Goal: Task Accomplishment & Management: Use online tool/utility

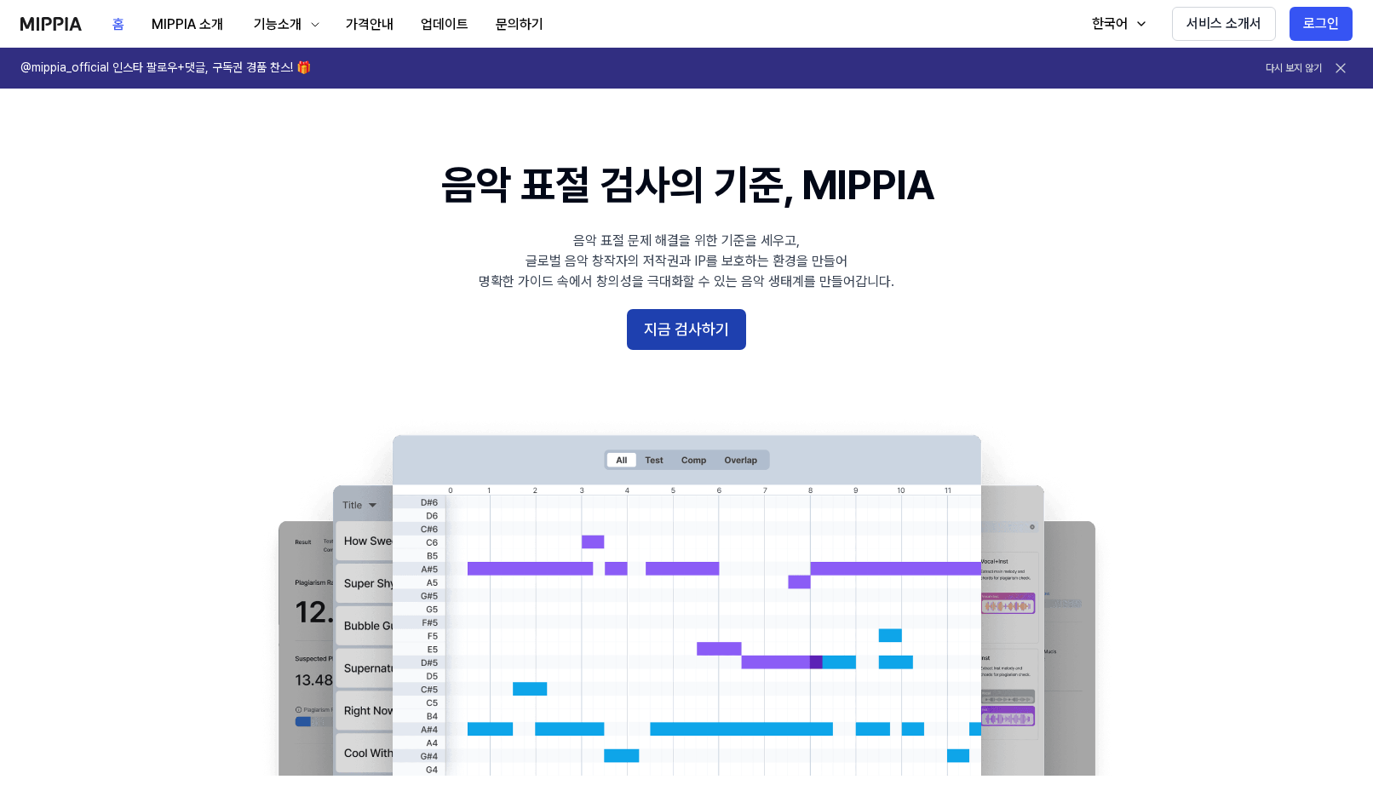
click at [672, 331] on button "지금 검사하기" at bounding box center [686, 329] width 119 height 41
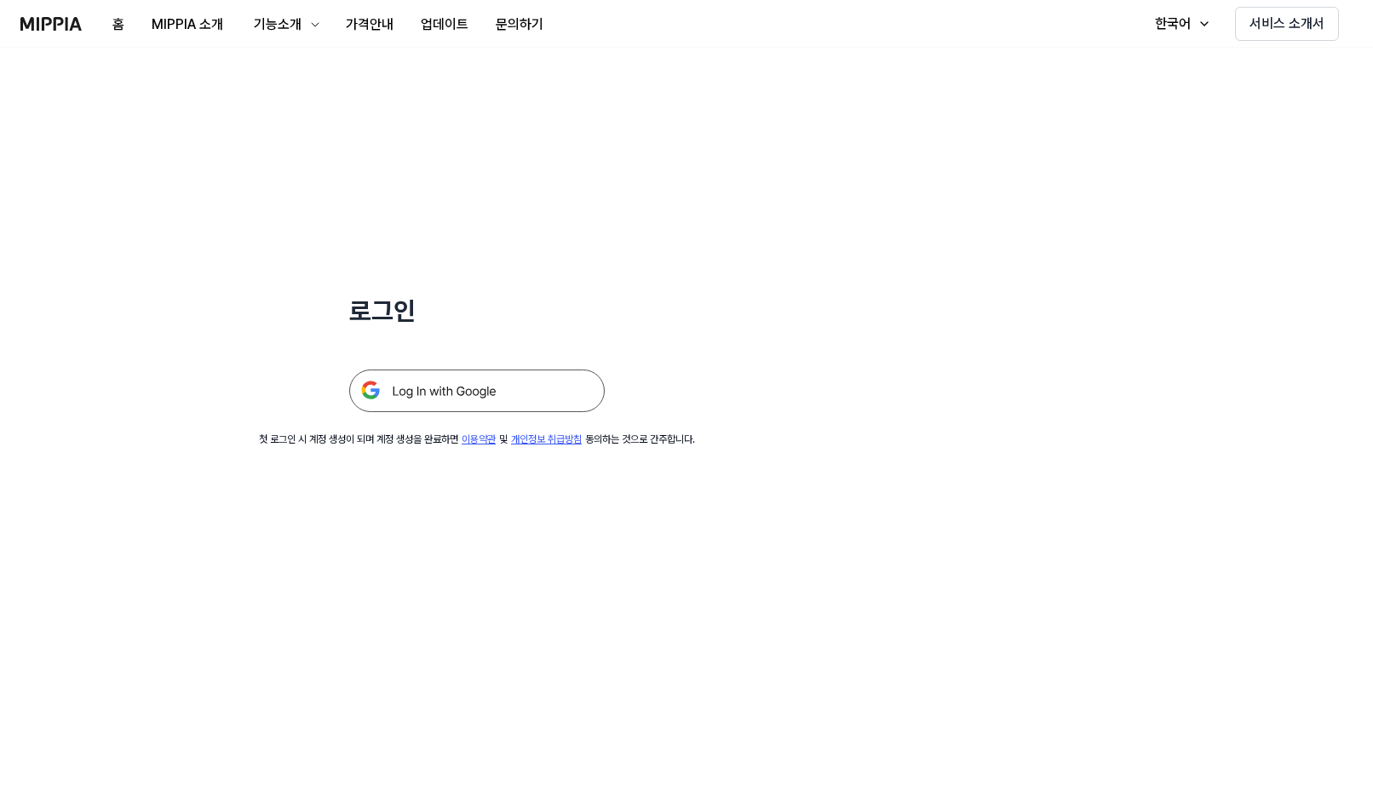
click at [462, 389] on img at bounding box center [477, 391] width 256 height 43
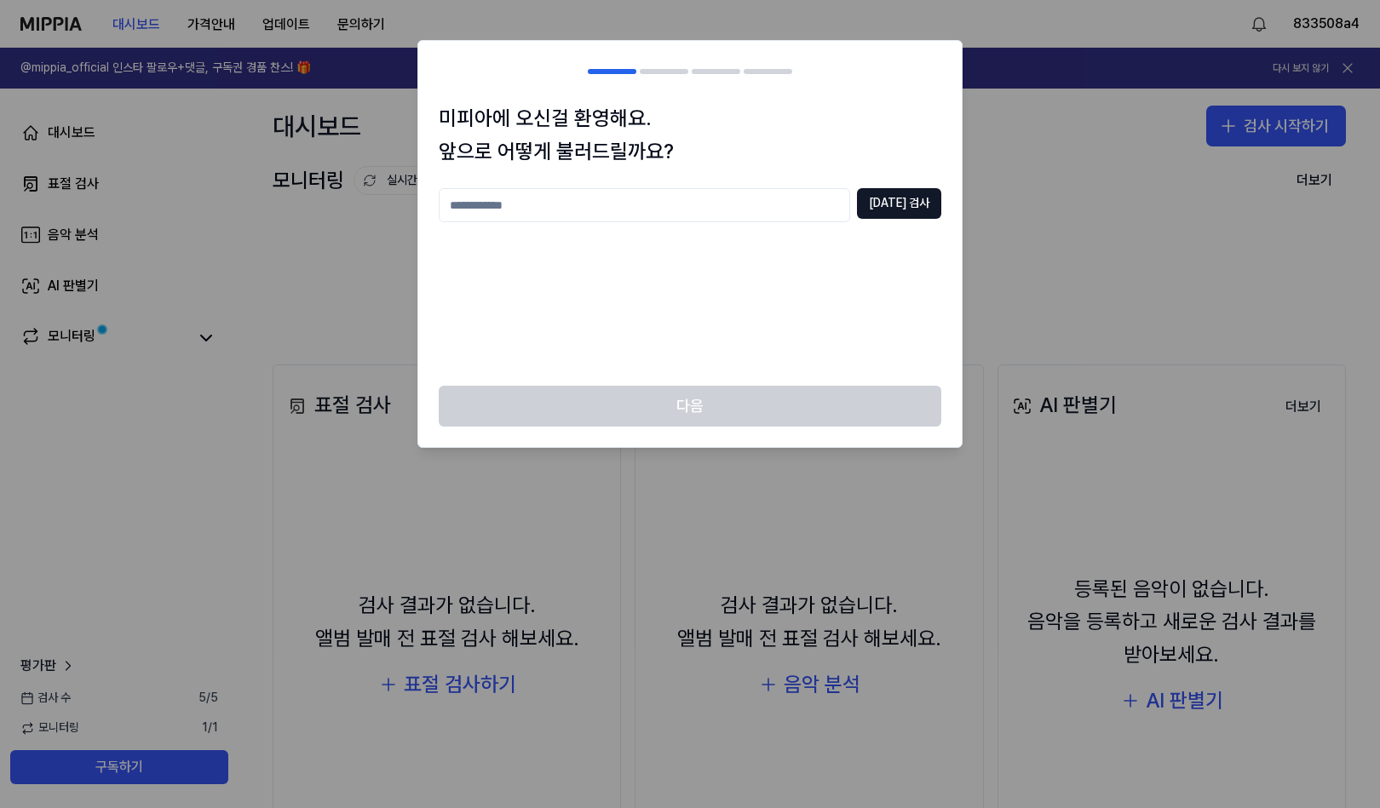
click at [730, 215] on input "text" at bounding box center [644, 205] width 411 height 34
type input "***"
click at [892, 207] on button "중복 검사" at bounding box center [899, 203] width 84 height 31
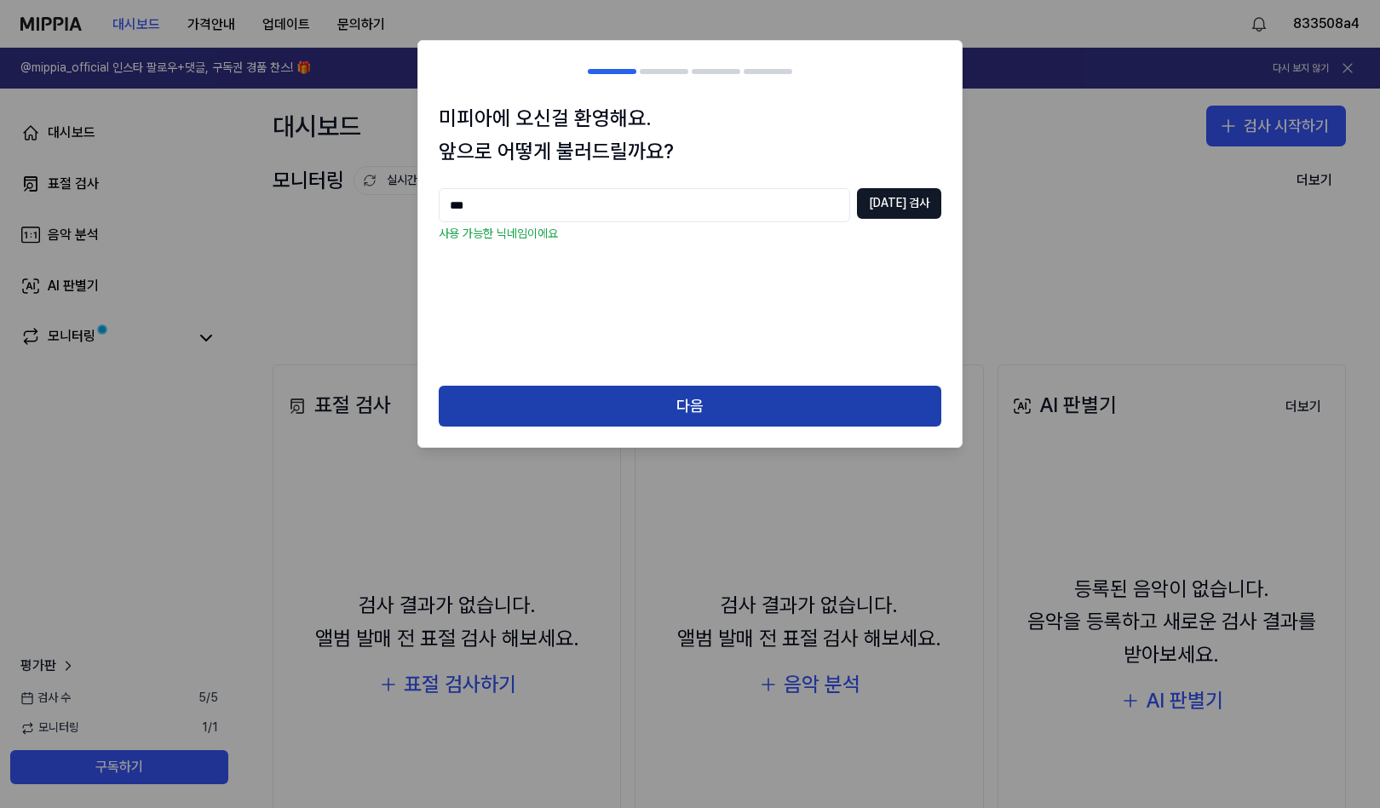
click at [752, 395] on button "다음" at bounding box center [690, 406] width 503 height 41
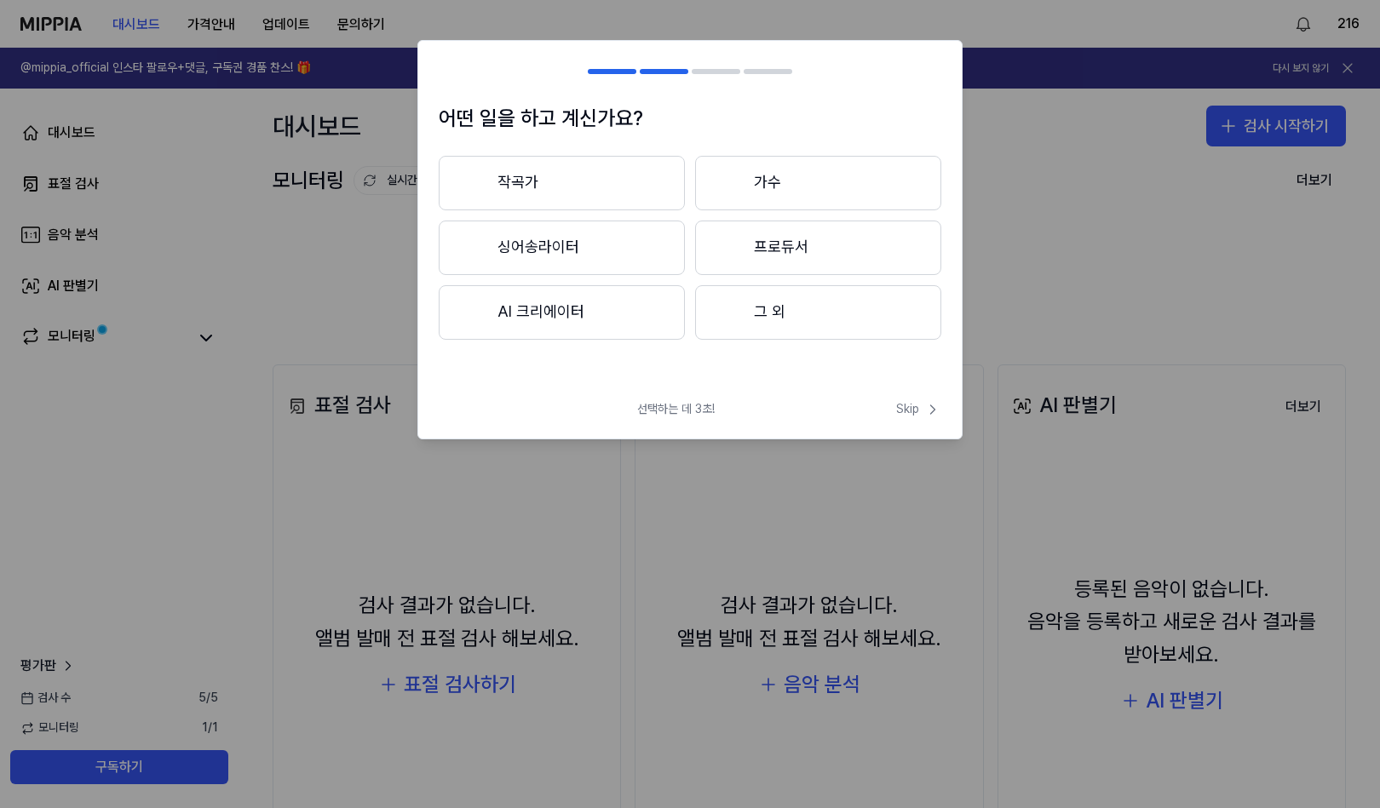
click at [568, 194] on button "작곡가" at bounding box center [562, 183] width 246 height 55
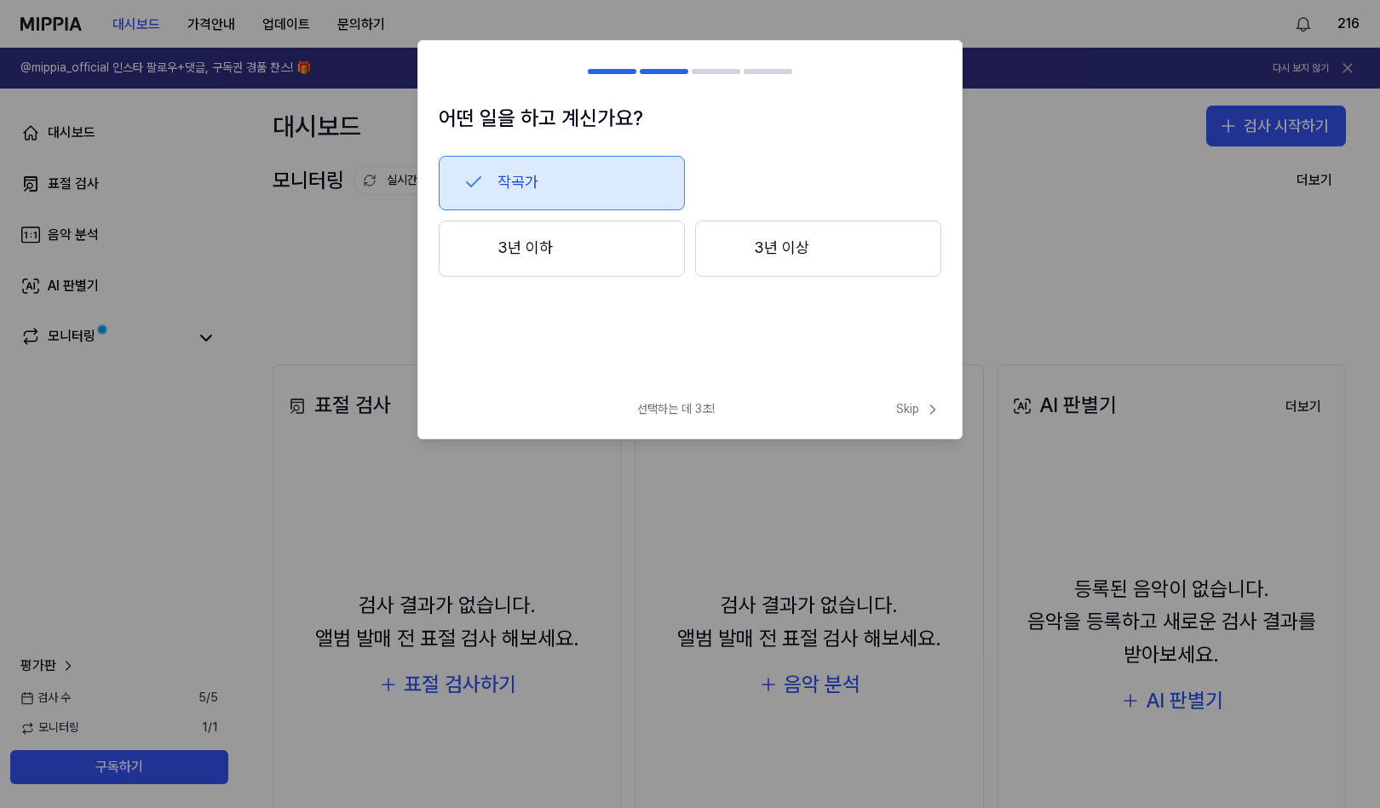
click at [627, 267] on button "3년 이하" at bounding box center [562, 249] width 246 height 56
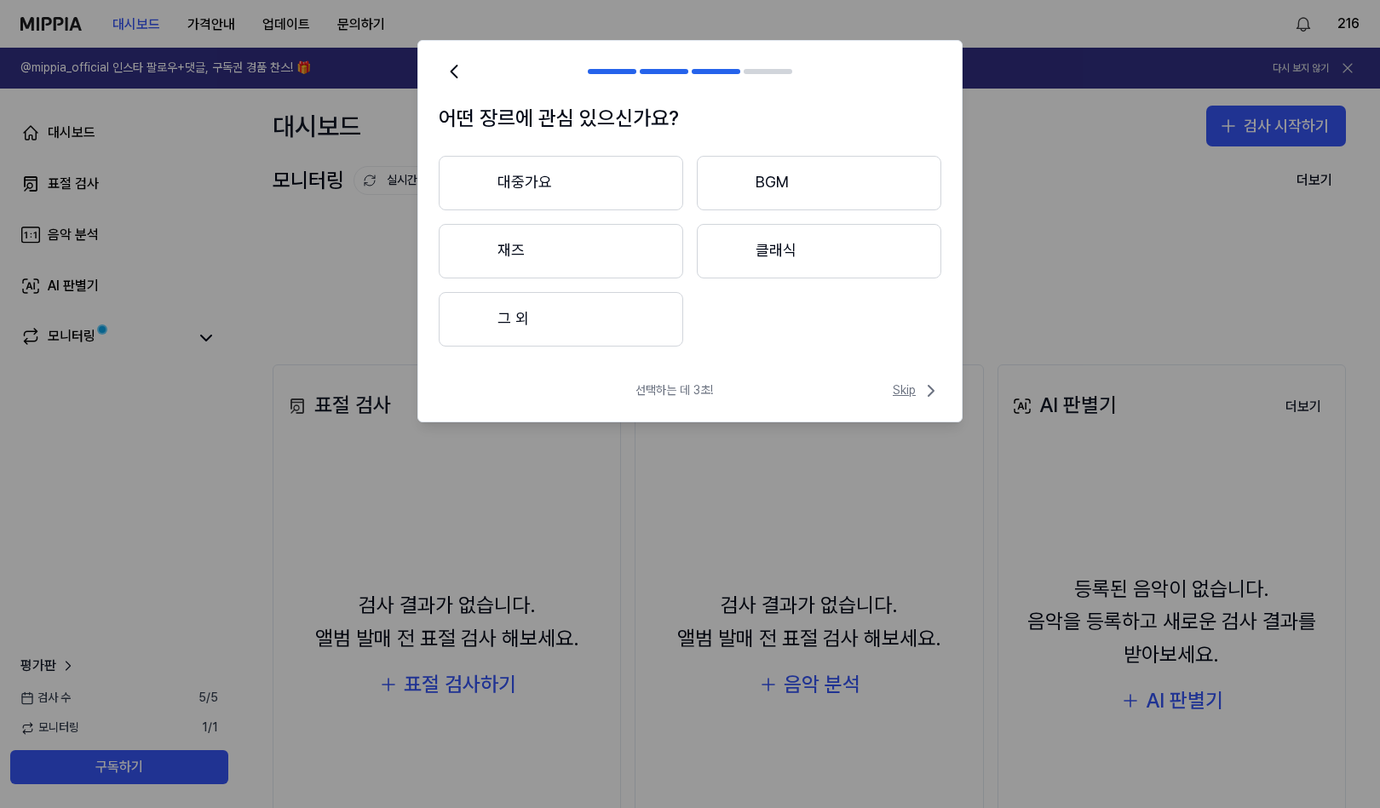
click at [899, 388] on span "Skip" at bounding box center [917, 391] width 49 height 20
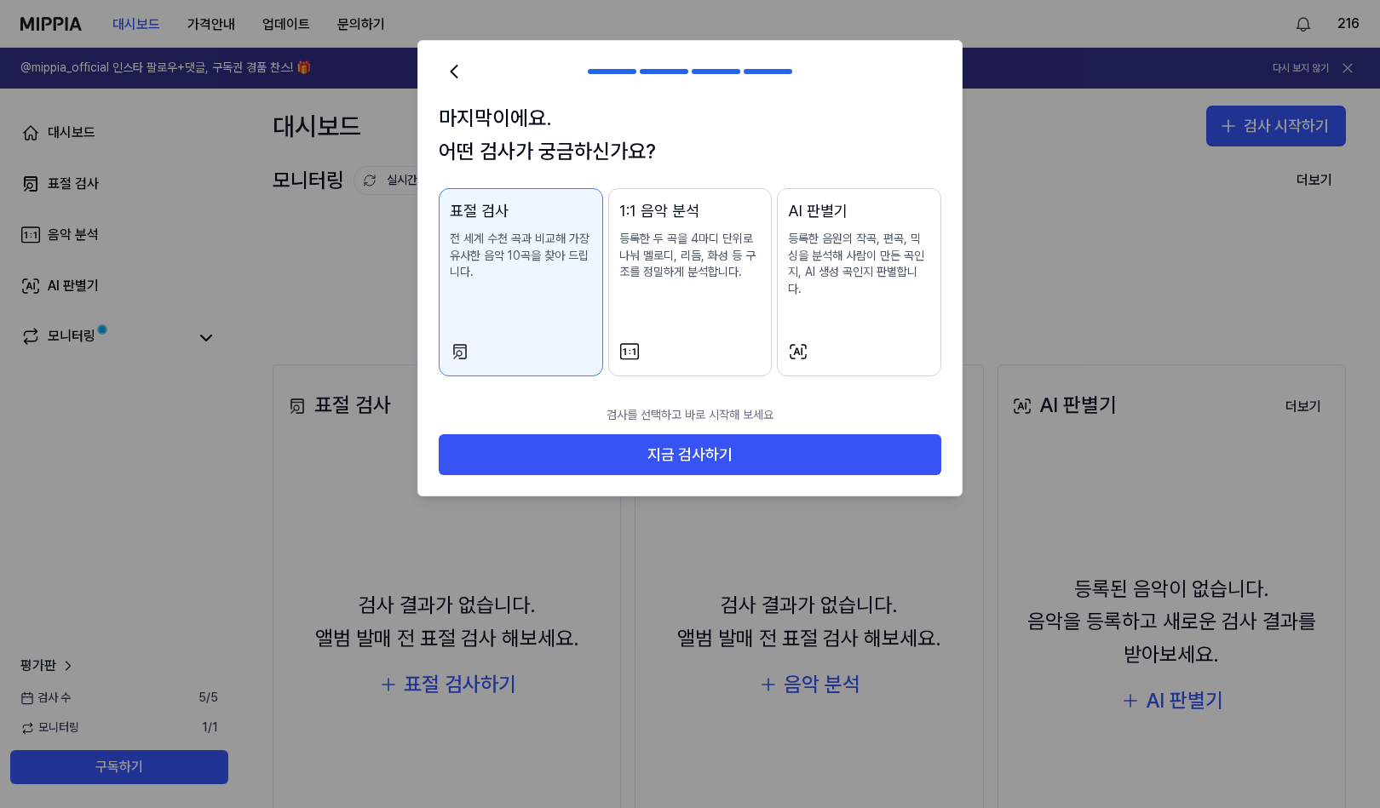
click at [814, 282] on div "AI 판별기 등록한 음원의 작곡, 편곡, 믹싱을 분석해 사람이 만든 곡인지, AI 생성 곡인지 판별합니다." at bounding box center [859, 265] width 142 height 132
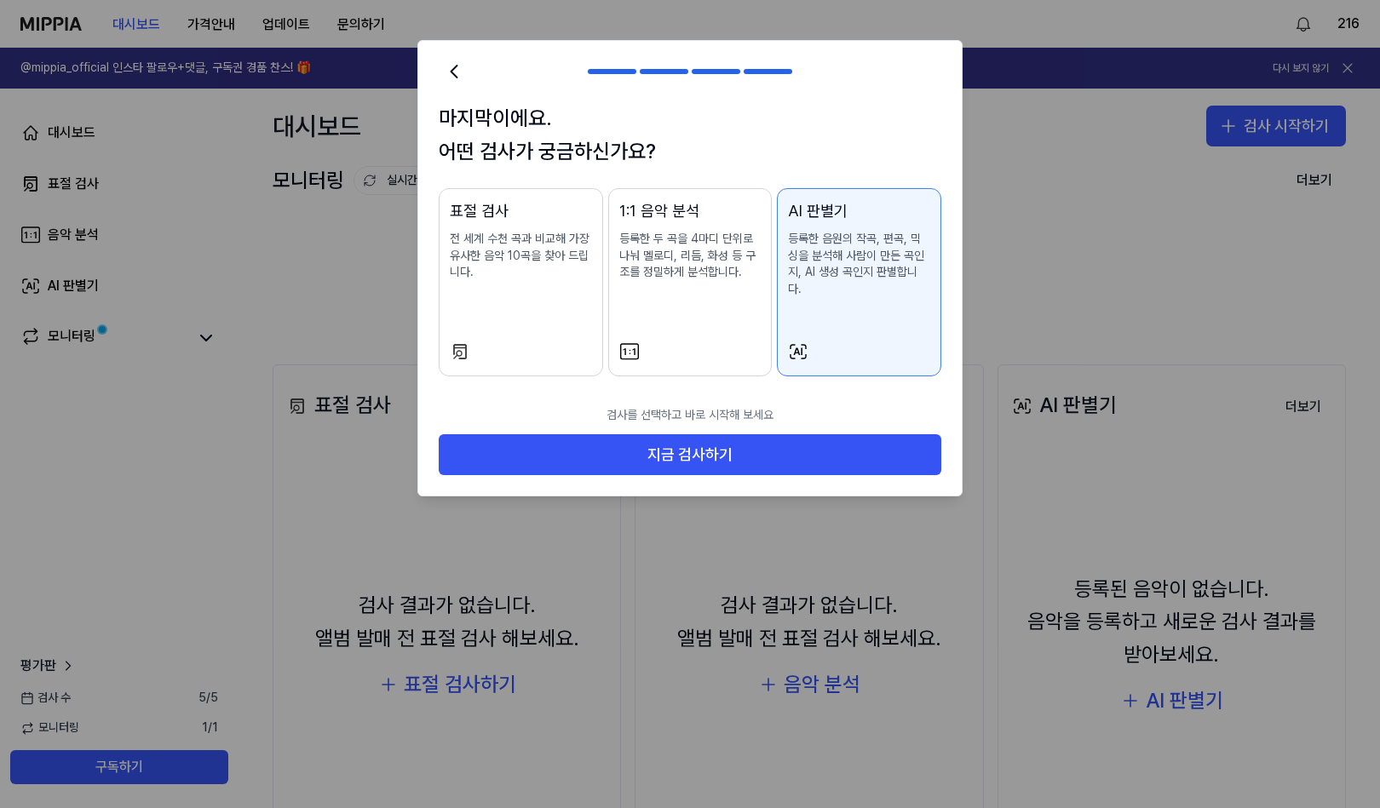
click at [525, 271] on p "전 세계 수천 곡과 비교해 가장 유사한 음악 10곡을 찾아 드립니다." at bounding box center [521, 256] width 142 height 50
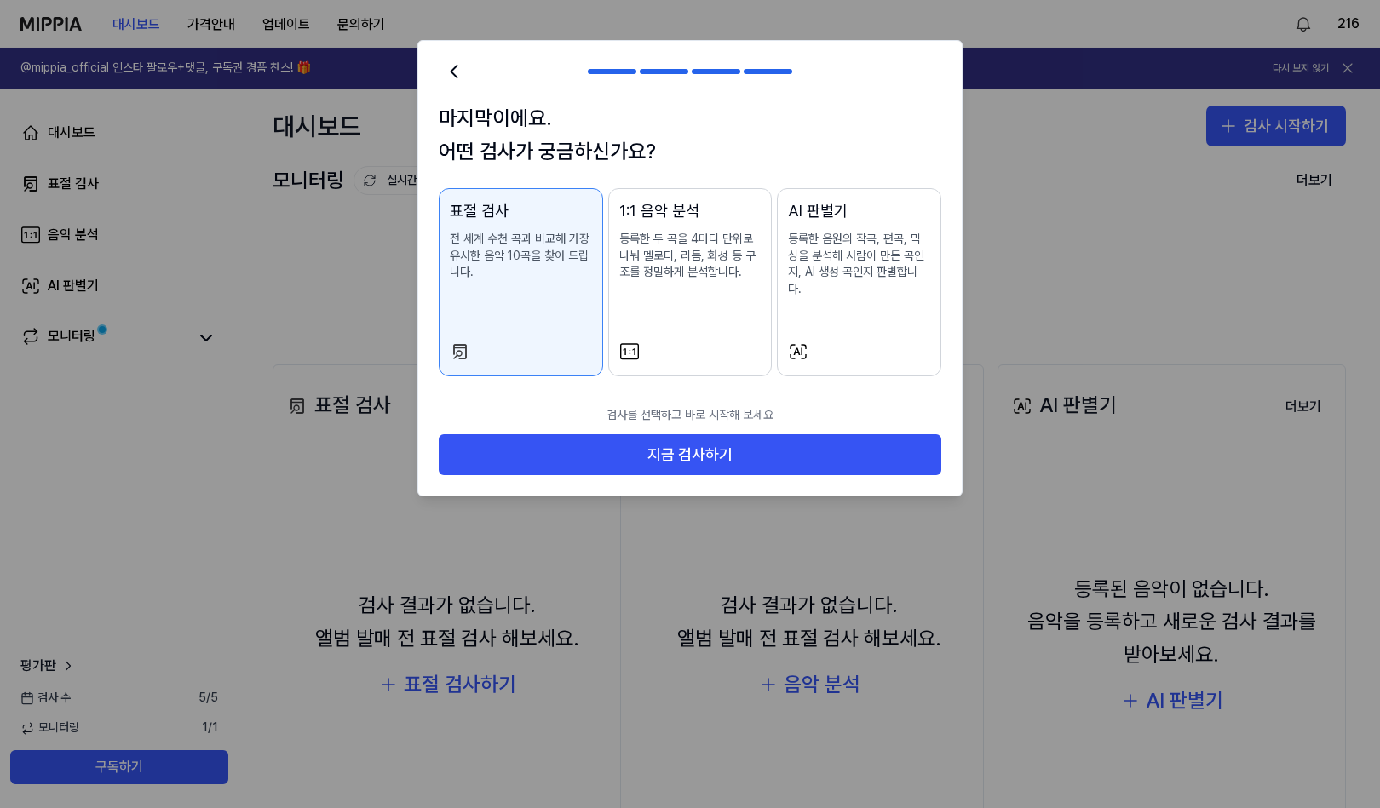
click at [843, 310] on div "AI 판별기 등록한 음원의 작곡, 편곡, 믹싱을 분석해 사람이 만든 곡인지, AI 생성 곡인지 판별합니다." at bounding box center [859, 265] width 142 height 132
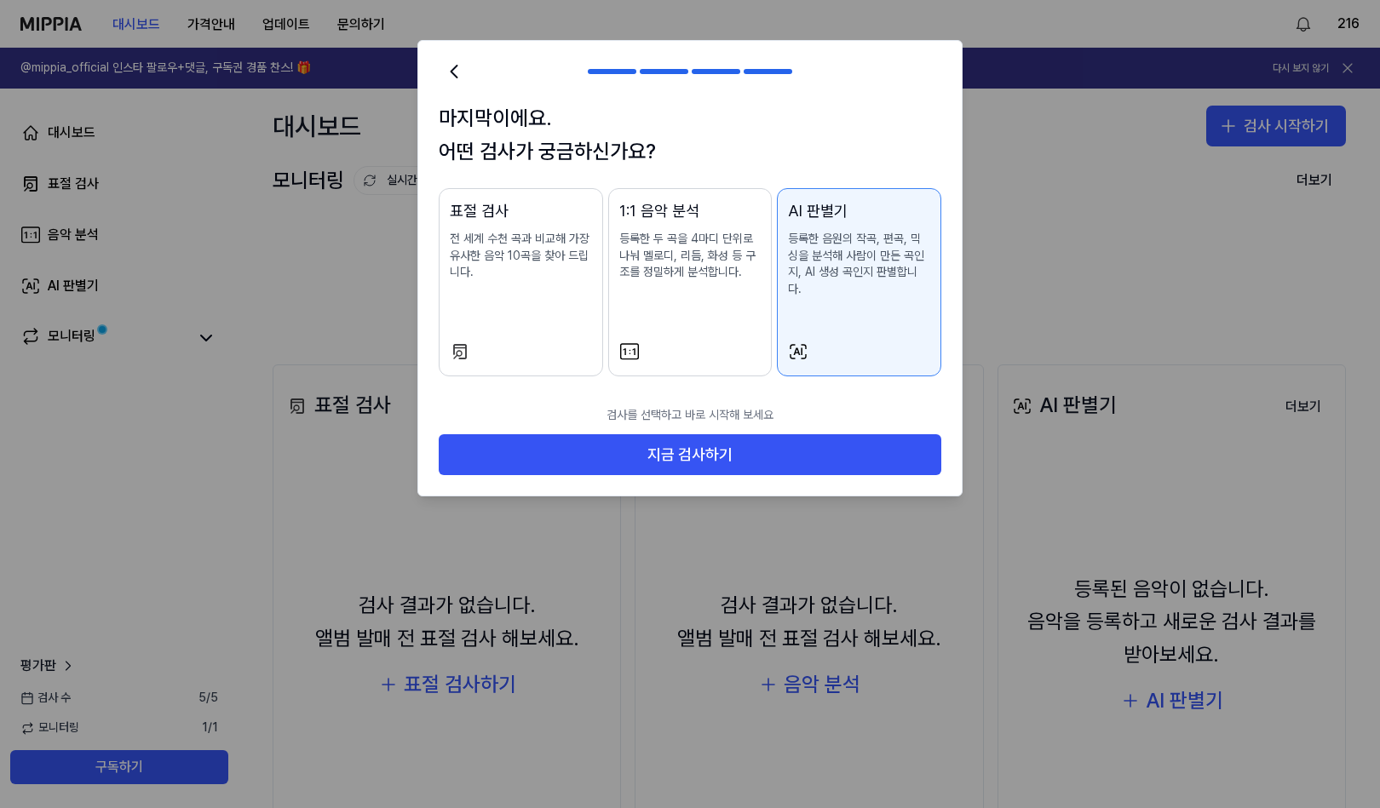
click at [481, 252] on p "전 세계 수천 곡과 비교해 가장 유사한 음악 10곡을 찾아 드립니다." at bounding box center [521, 256] width 142 height 50
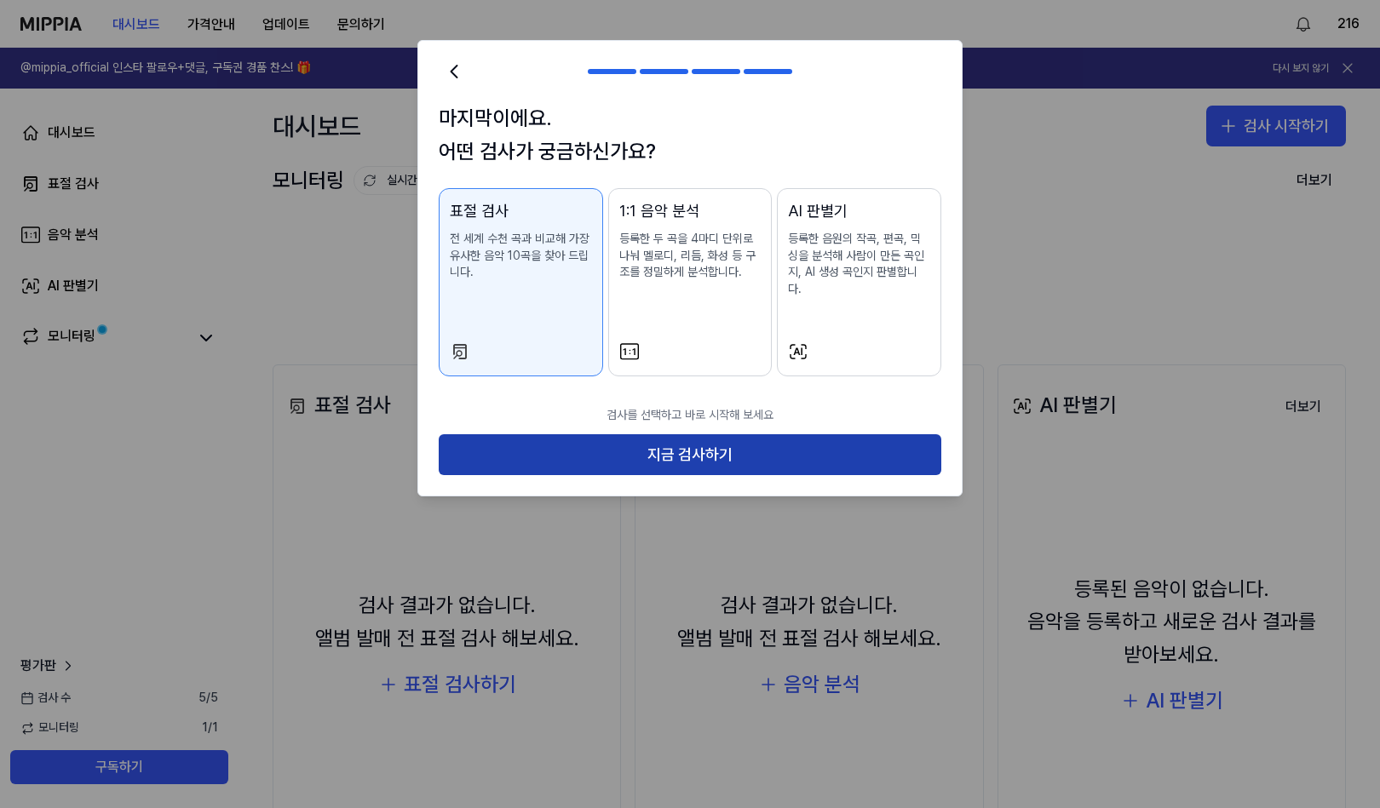
click at [683, 439] on button "지금 검사하기" at bounding box center [690, 454] width 503 height 41
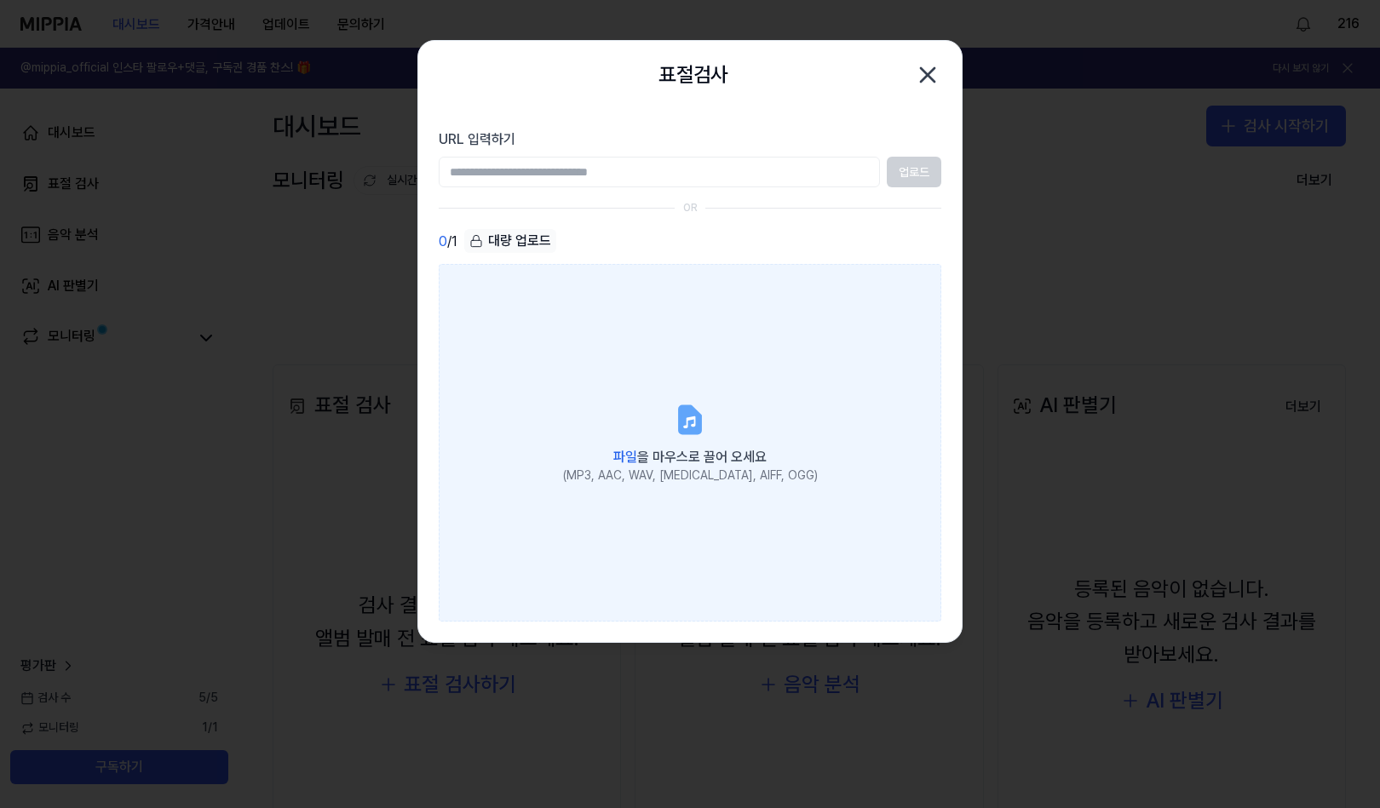
click at [709, 306] on label "파일 을 마우스로 끌어 오세요 (MP3, AAC, WAV, FLAC, AIFF, OGG)" at bounding box center [690, 443] width 503 height 358
click at [0, 0] on input "파일 을 마우스로 끌어 오세요 (MP3, AAC, WAV, FLAC, AIFF, OGG)" at bounding box center [0, 0] width 0 height 0
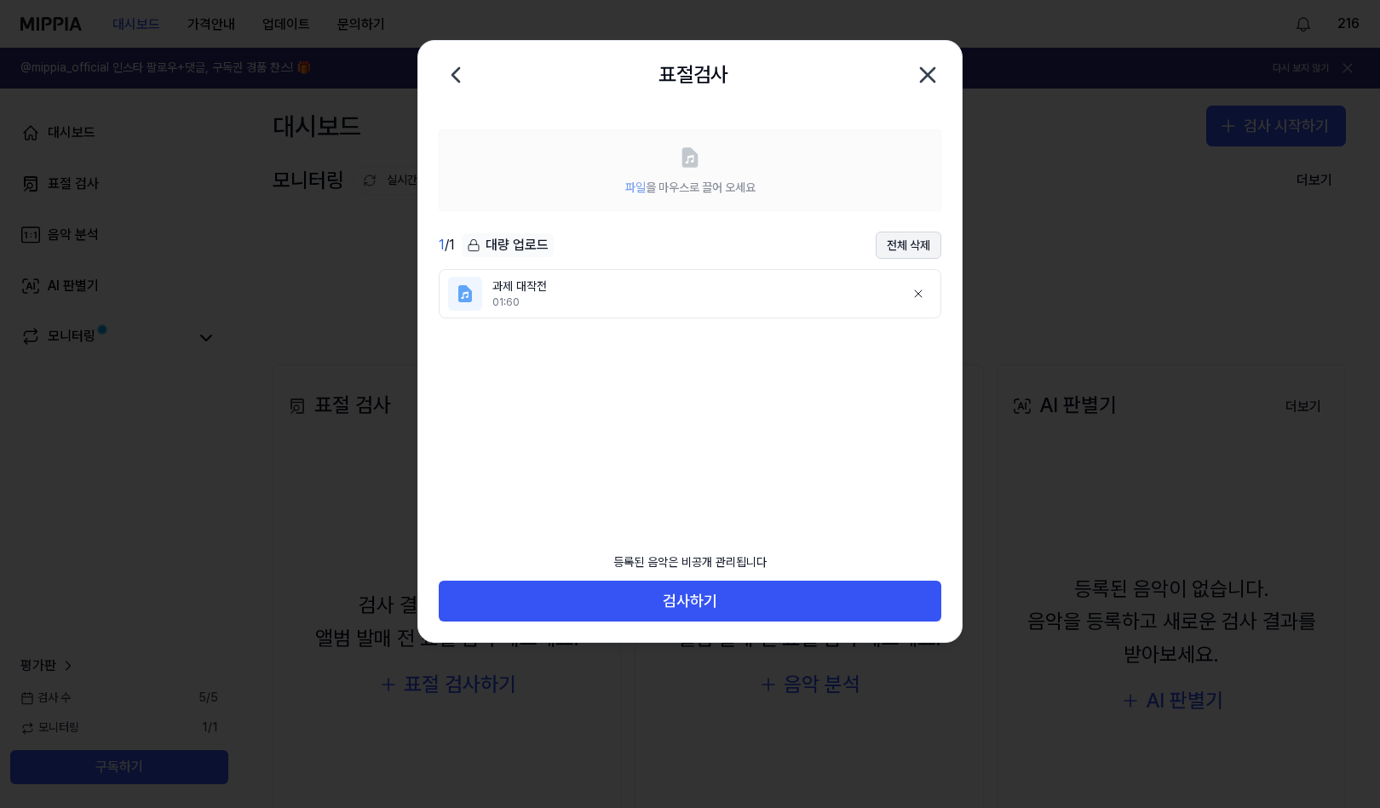
click at [911, 245] on button "전체 삭제" at bounding box center [909, 245] width 66 height 27
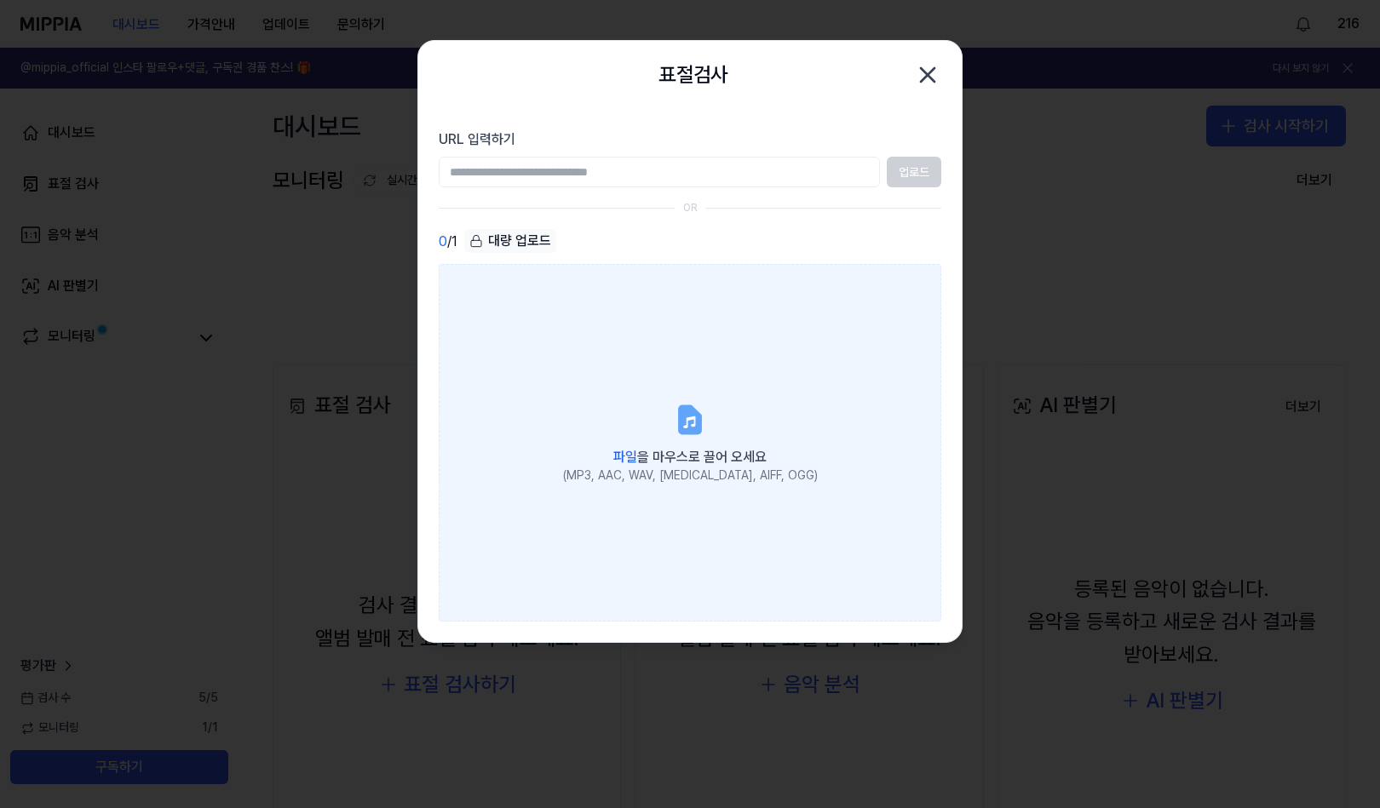
click at [661, 433] on label "파일 을 마우스로 끌어 오세요 (MP3, AAC, WAV, FLAC, AIFF, OGG)" at bounding box center [690, 443] width 503 height 358
click at [0, 0] on input "파일 을 마우스로 끌어 오세요 (MP3, AAC, WAV, FLAC, AIFF, OGG)" at bounding box center [0, 0] width 0 height 0
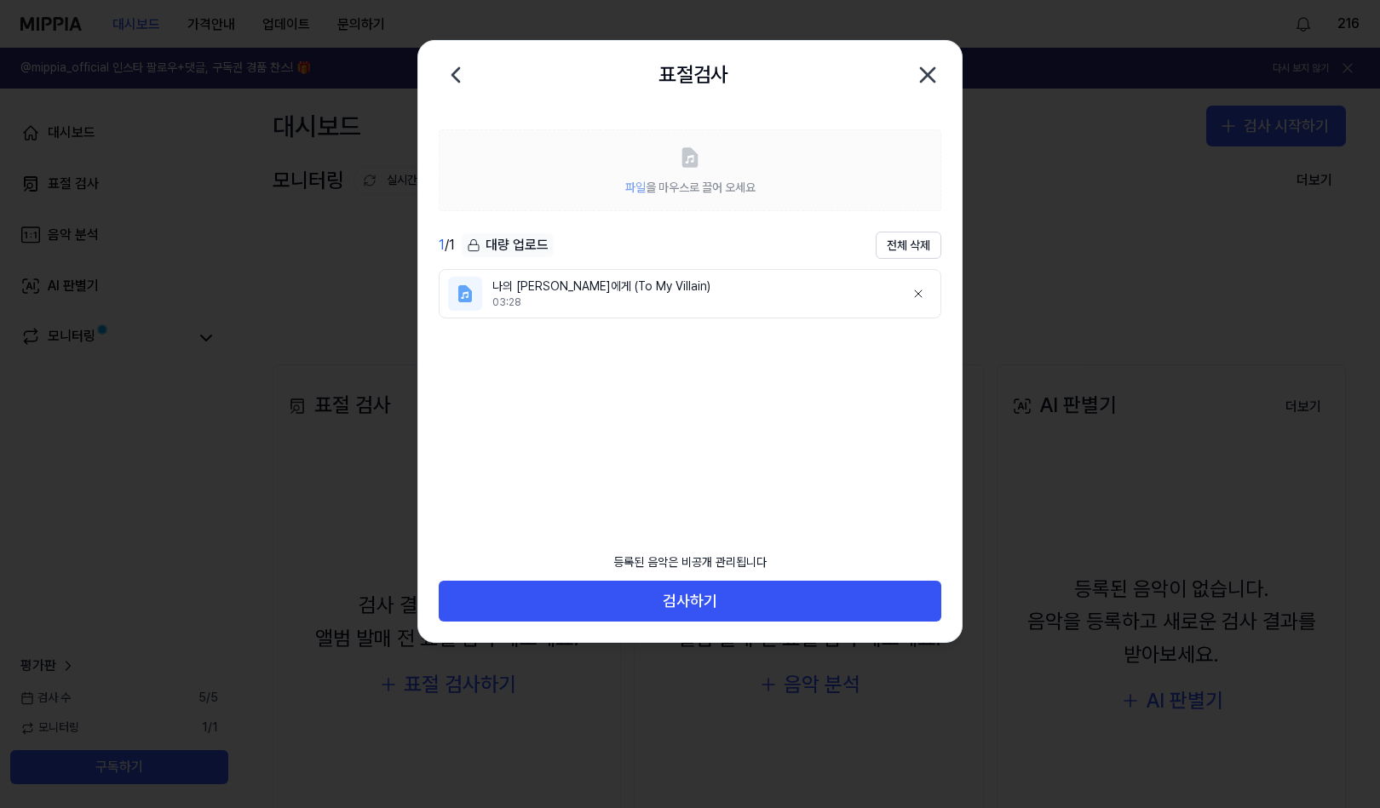
click at [488, 245] on div "대량 업로드" at bounding box center [508, 245] width 92 height 24
click at [482, 243] on div "대량 업로드" at bounding box center [508, 245] width 92 height 24
click at [474, 243] on icon at bounding box center [474, 245] width 14 height 14
click at [926, 291] on button at bounding box center [918, 294] width 34 height 34
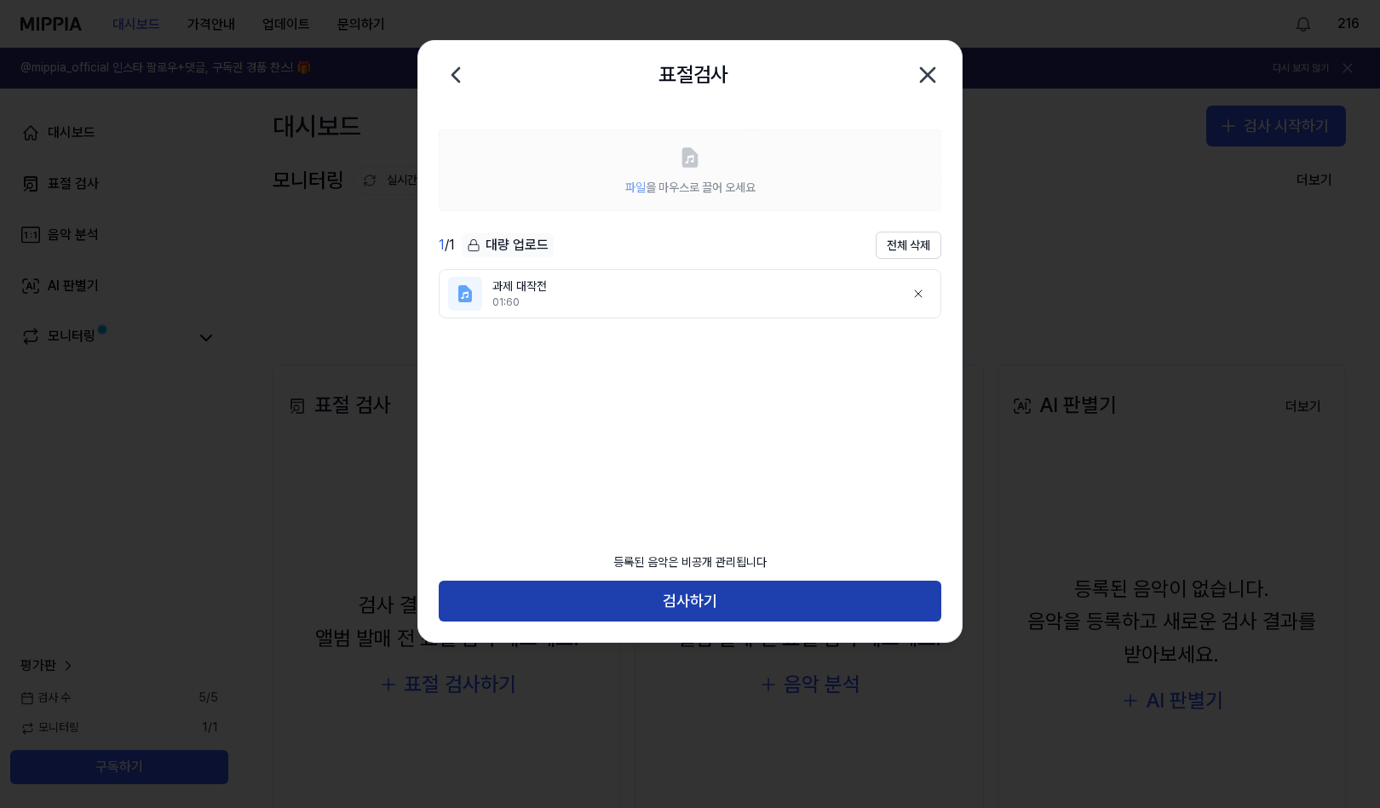
click at [755, 607] on button "검사하기" at bounding box center [690, 601] width 503 height 41
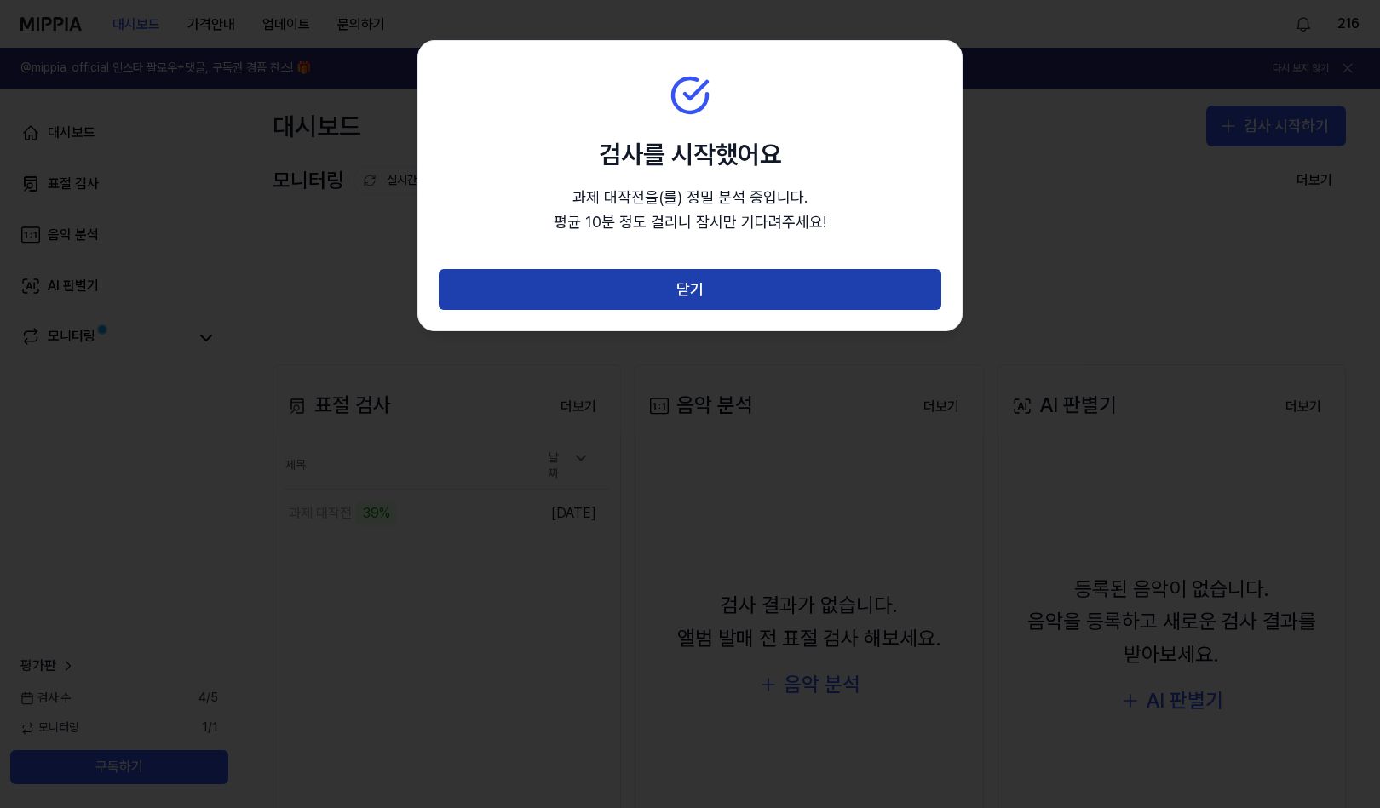
click at [658, 282] on button "닫기" at bounding box center [690, 289] width 503 height 41
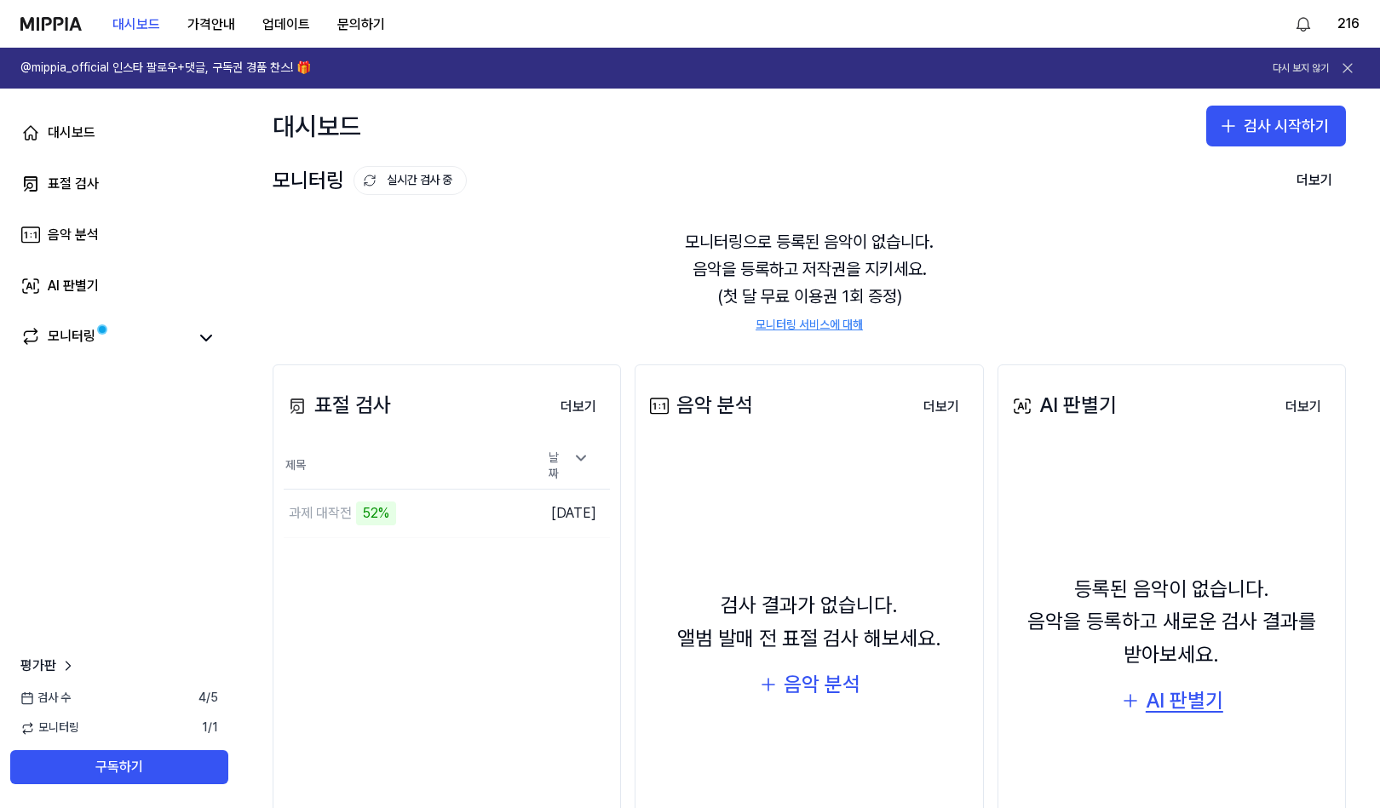
click at [1146, 697] on div "AI 판별기" at bounding box center [1185, 701] width 78 height 32
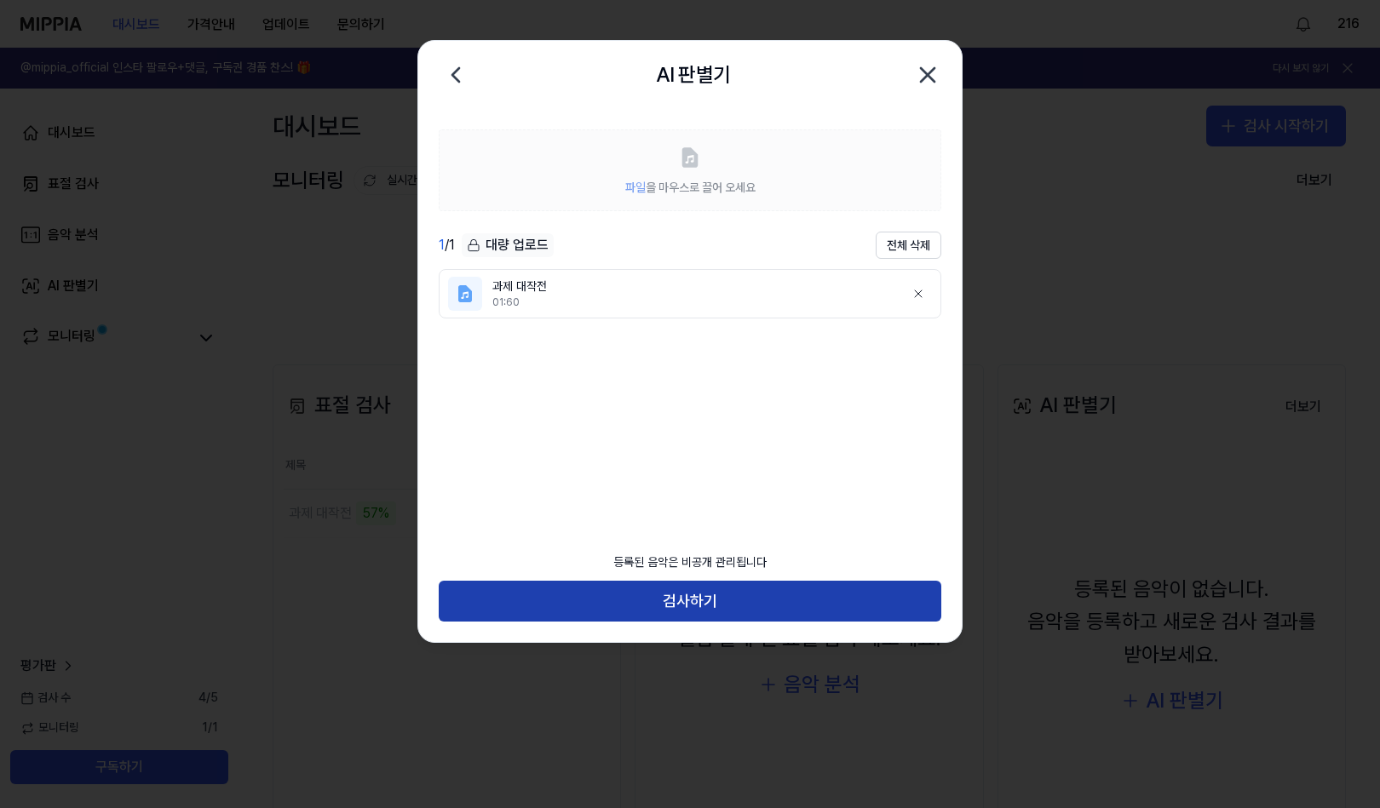
click at [760, 592] on button "검사하기" at bounding box center [690, 601] width 503 height 41
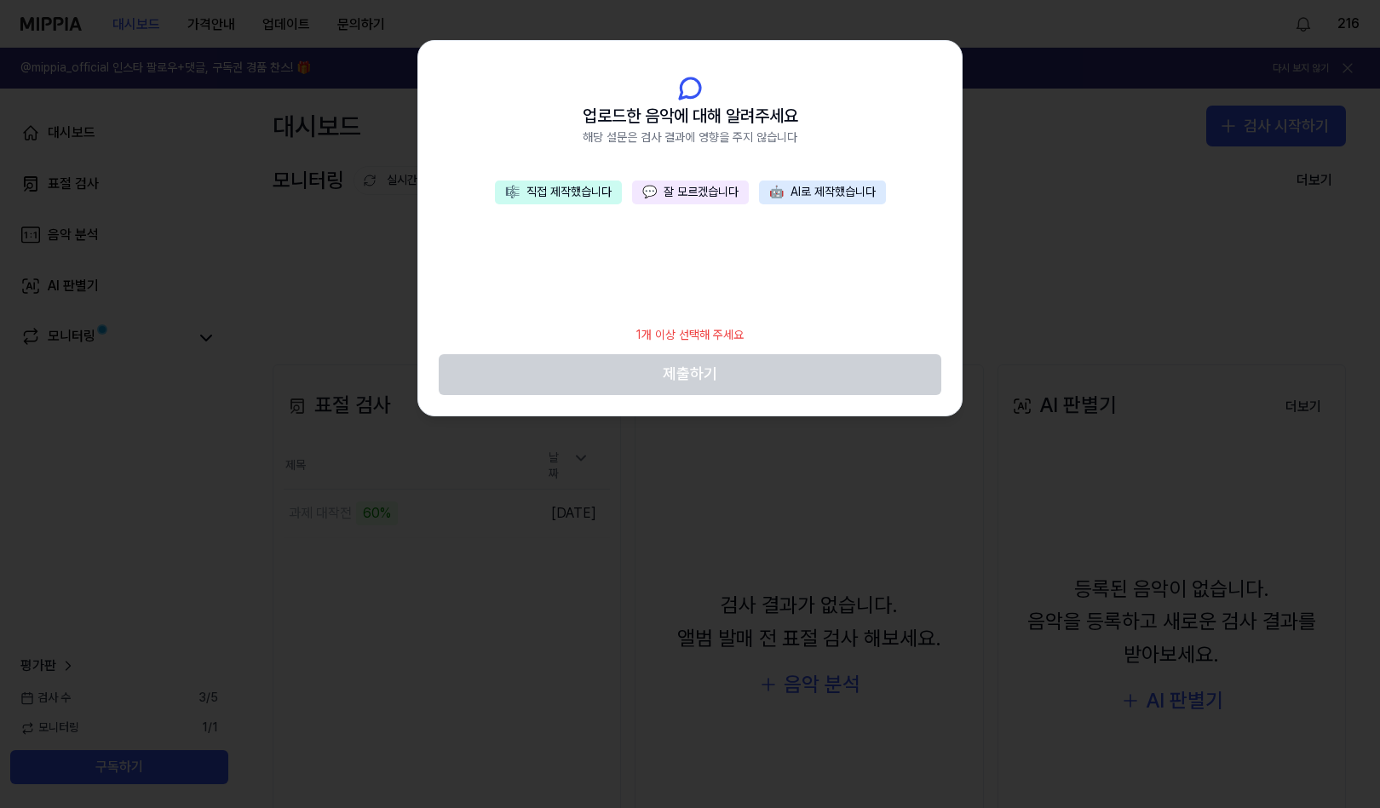
click at [583, 201] on button "🎼 직접 제작했습니다" at bounding box center [558, 193] width 127 height 24
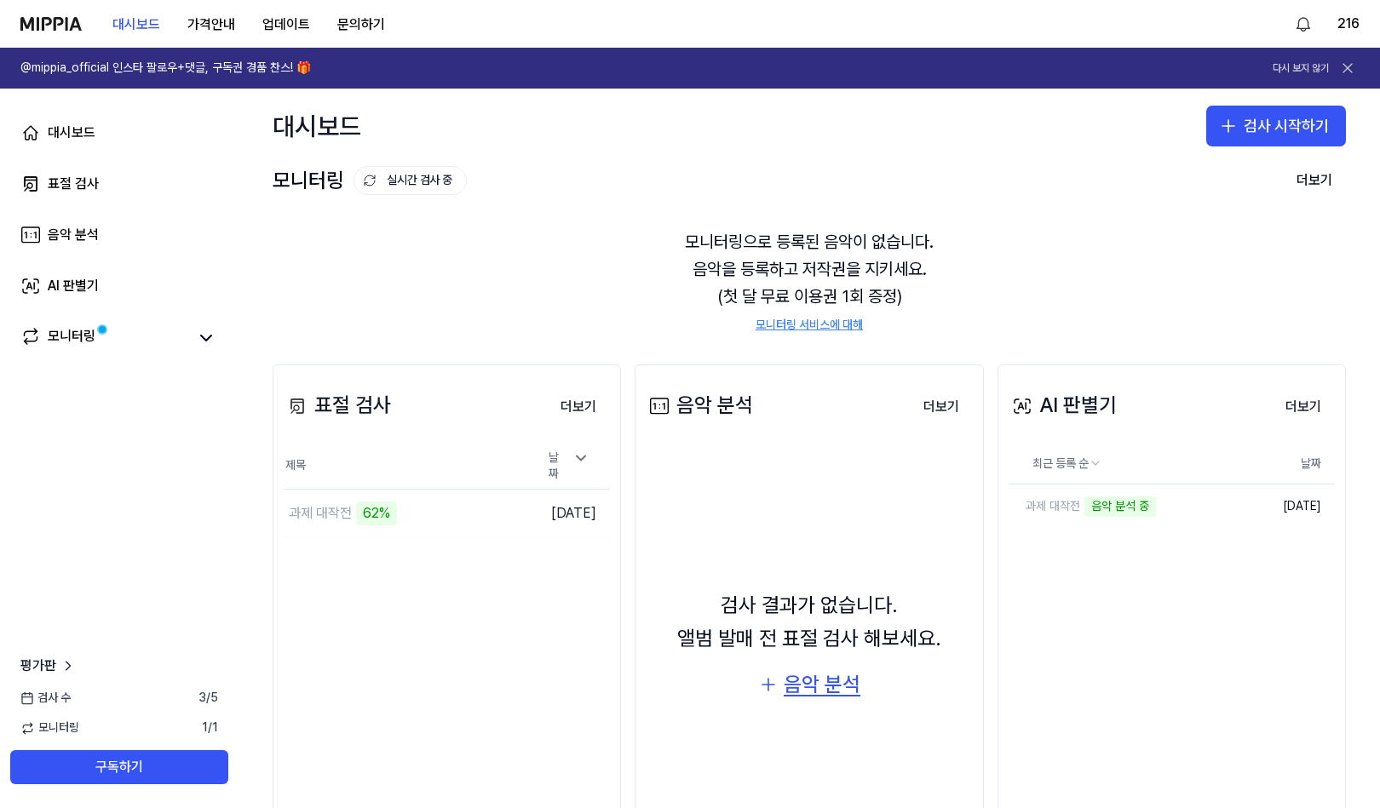
click at [843, 690] on div "음악 분석" at bounding box center [822, 685] width 77 height 32
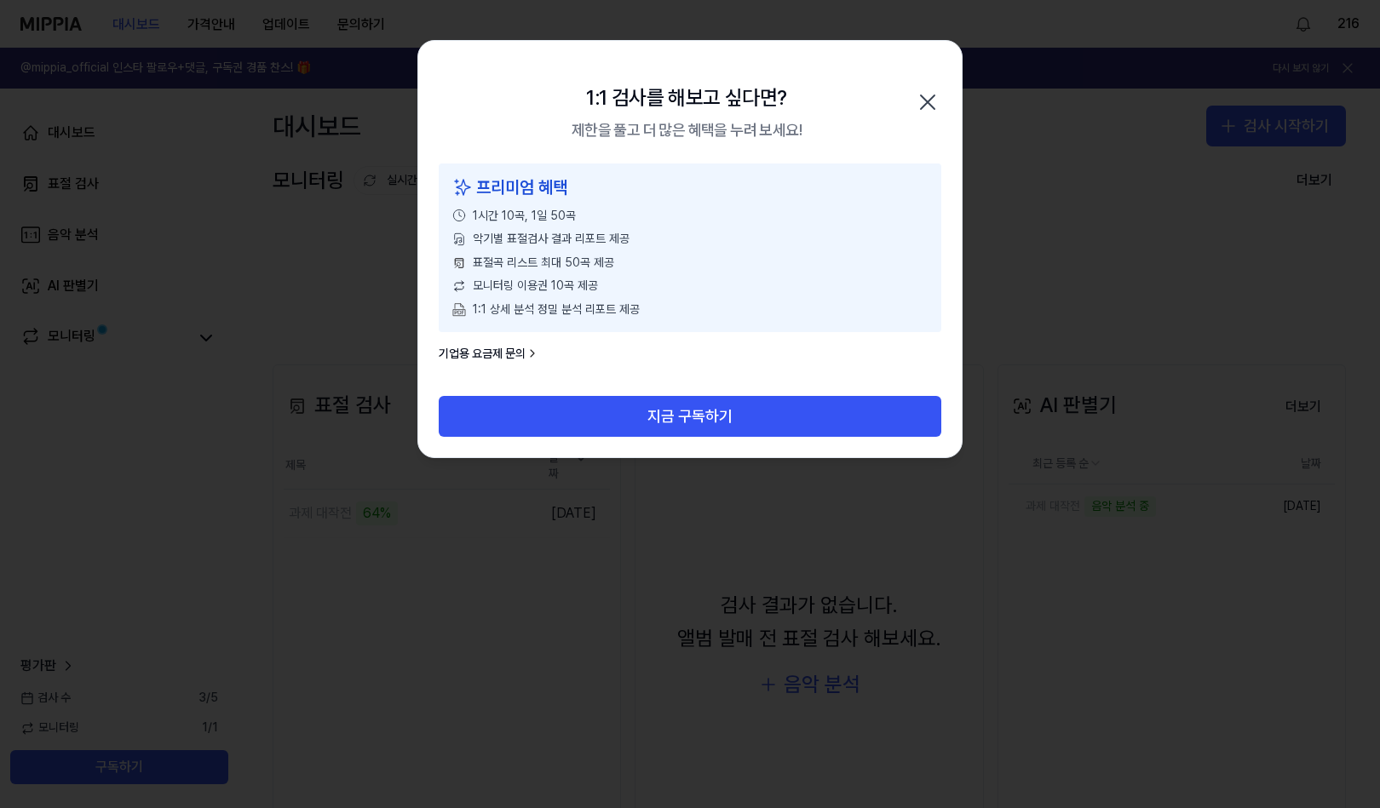
click at [932, 89] on icon "button" at bounding box center [927, 102] width 27 height 27
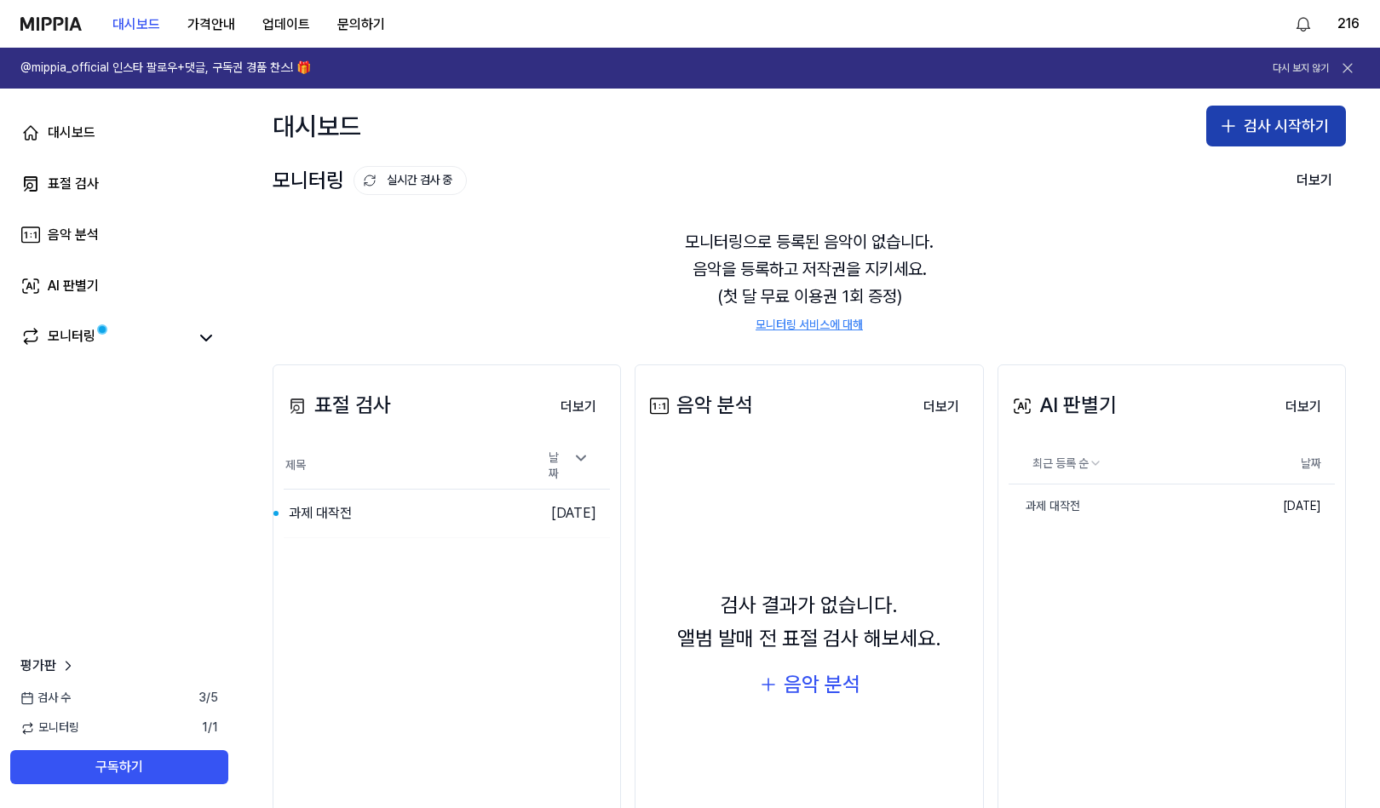
click at [1274, 122] on button "검사 시작하기" at bounding box center [1276, 126] width 140 height 41
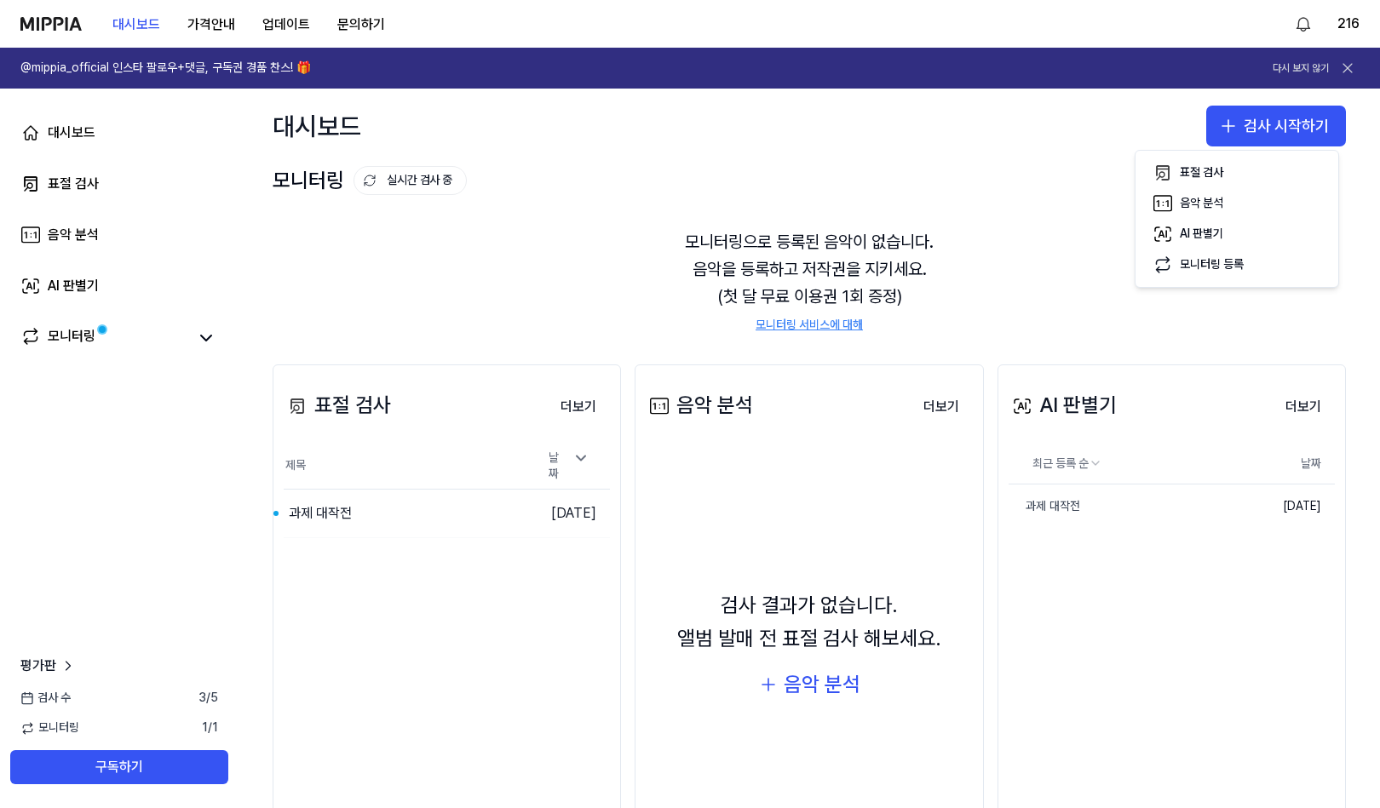
click at [1206, 588] on div "AI 판별기 더보기 AI 판별기 최근 등록 순 날짜 과제 대작전 삭제 2025.10.08. 더보기" at bounding box center [1171, 617] width 348 height 505
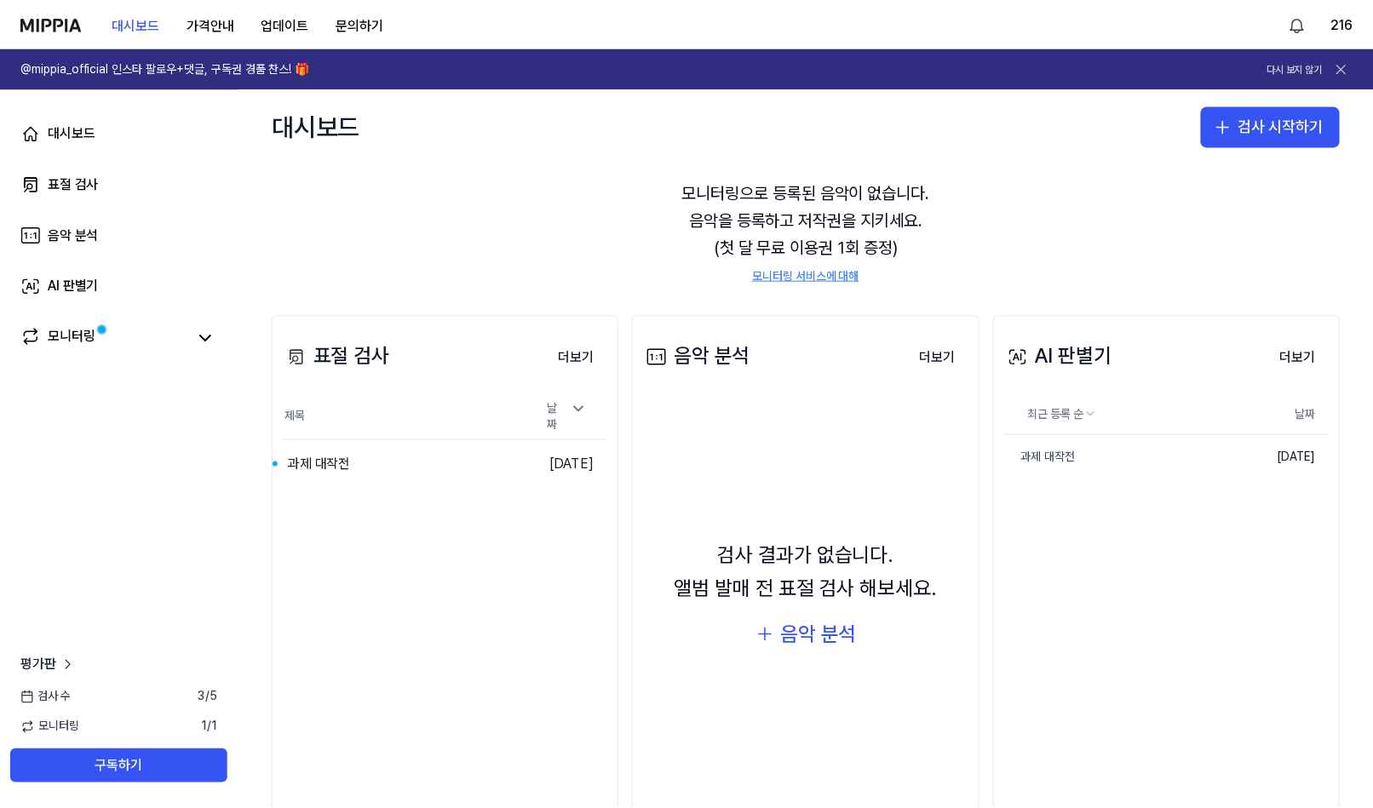
scroll to position [95, 0]
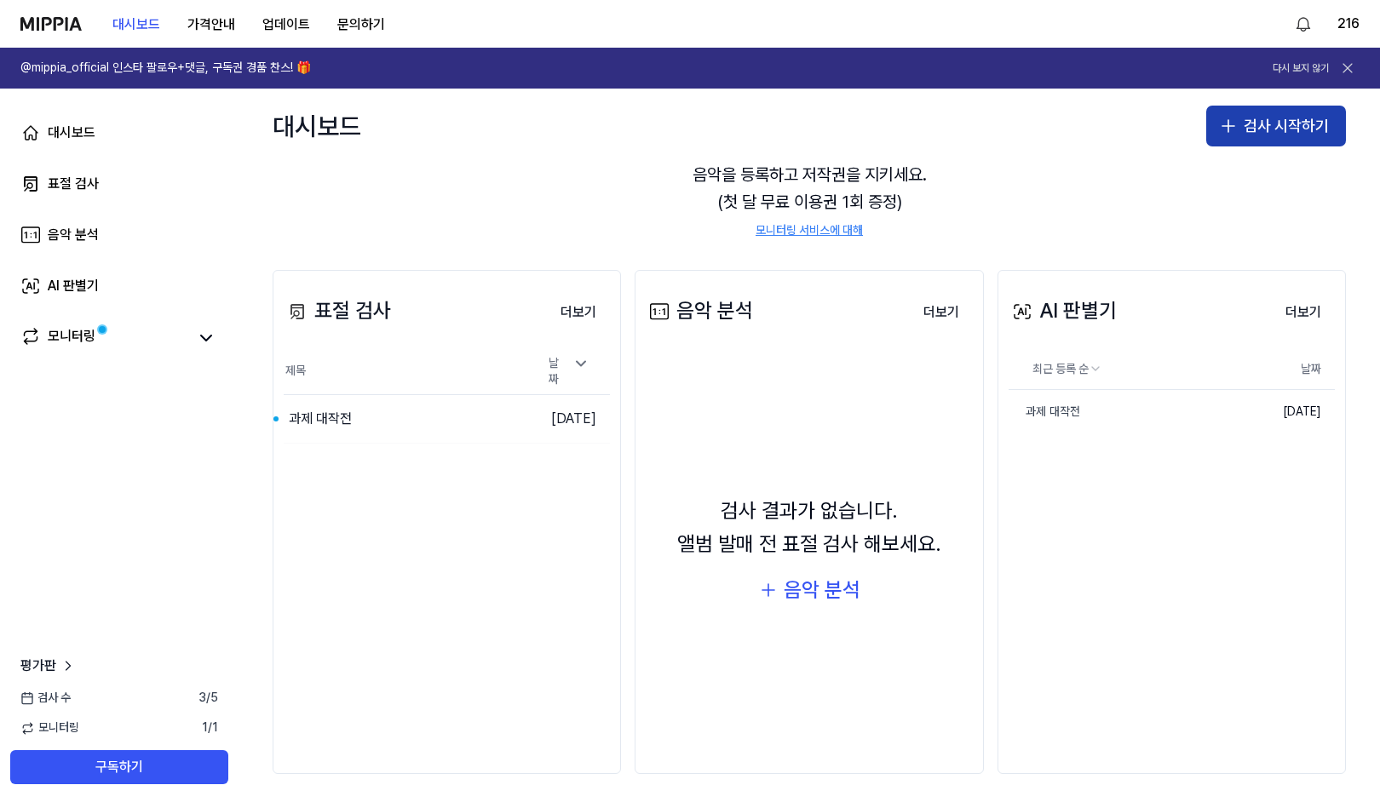
click at [1259, 134] on button "검사 시작하기" at bounding box center [1276, 126] width 140 height 41
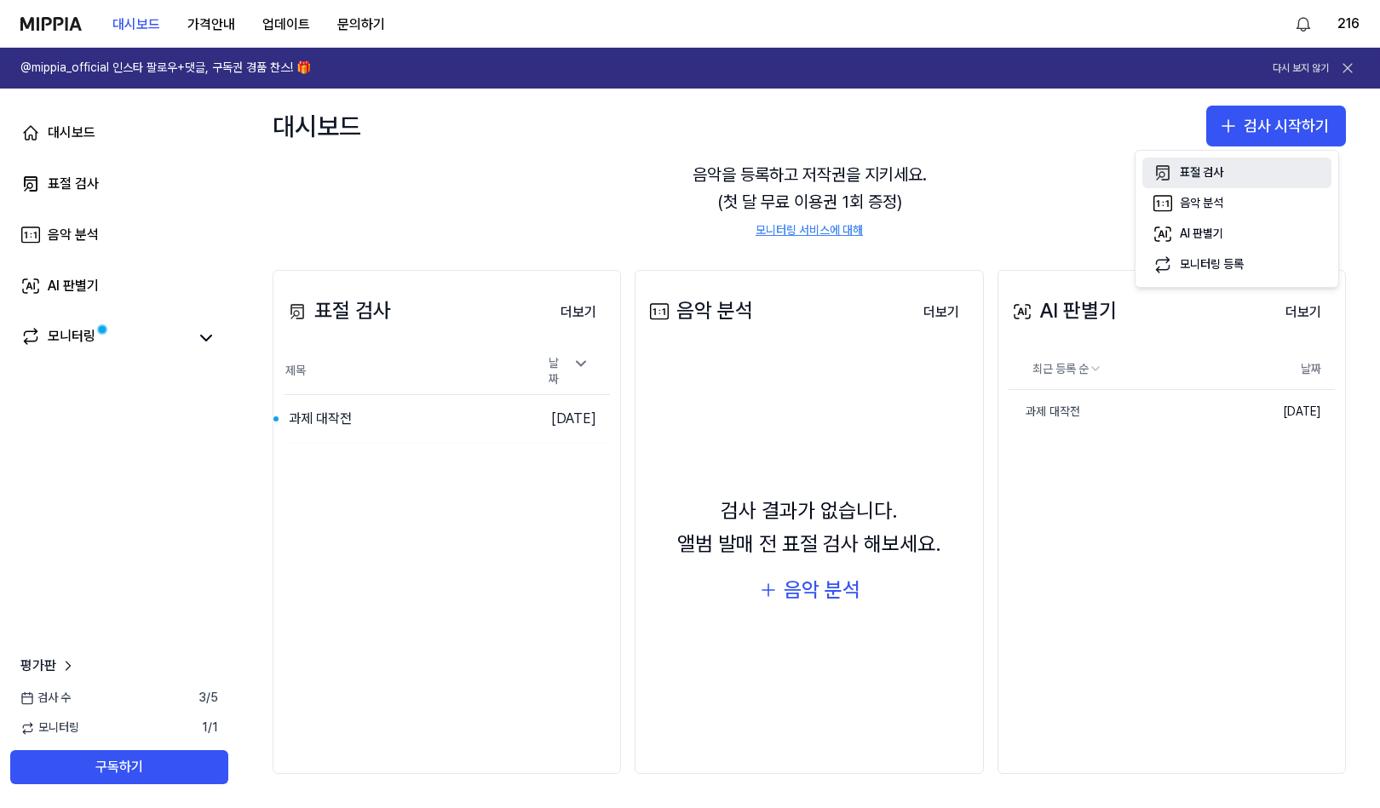
click at [1227, 171] on button "표절 검사" at bounding box center [1236, 173] width 189 height 31
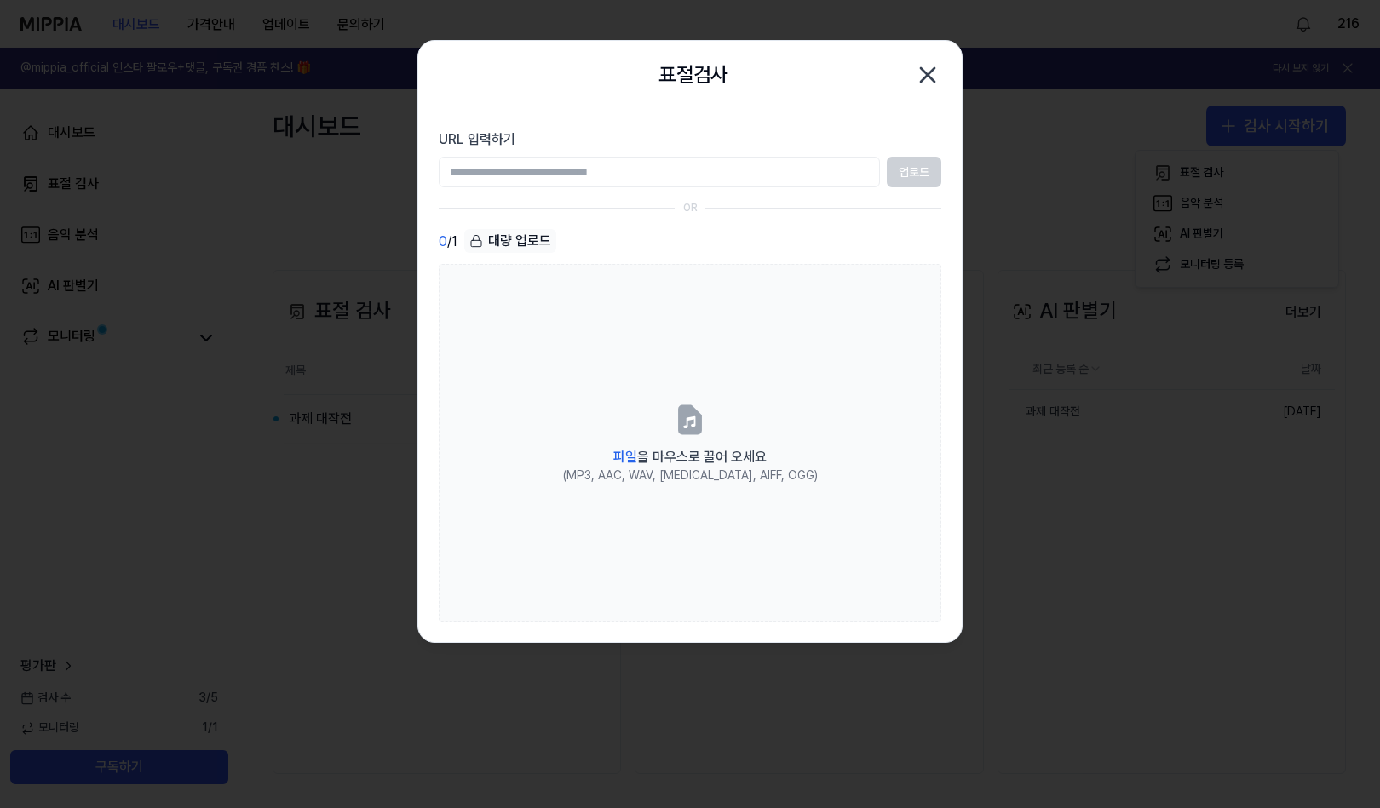
click at [926, 76] on icon "button" at bounding box center [928, 75] width 14 height 14
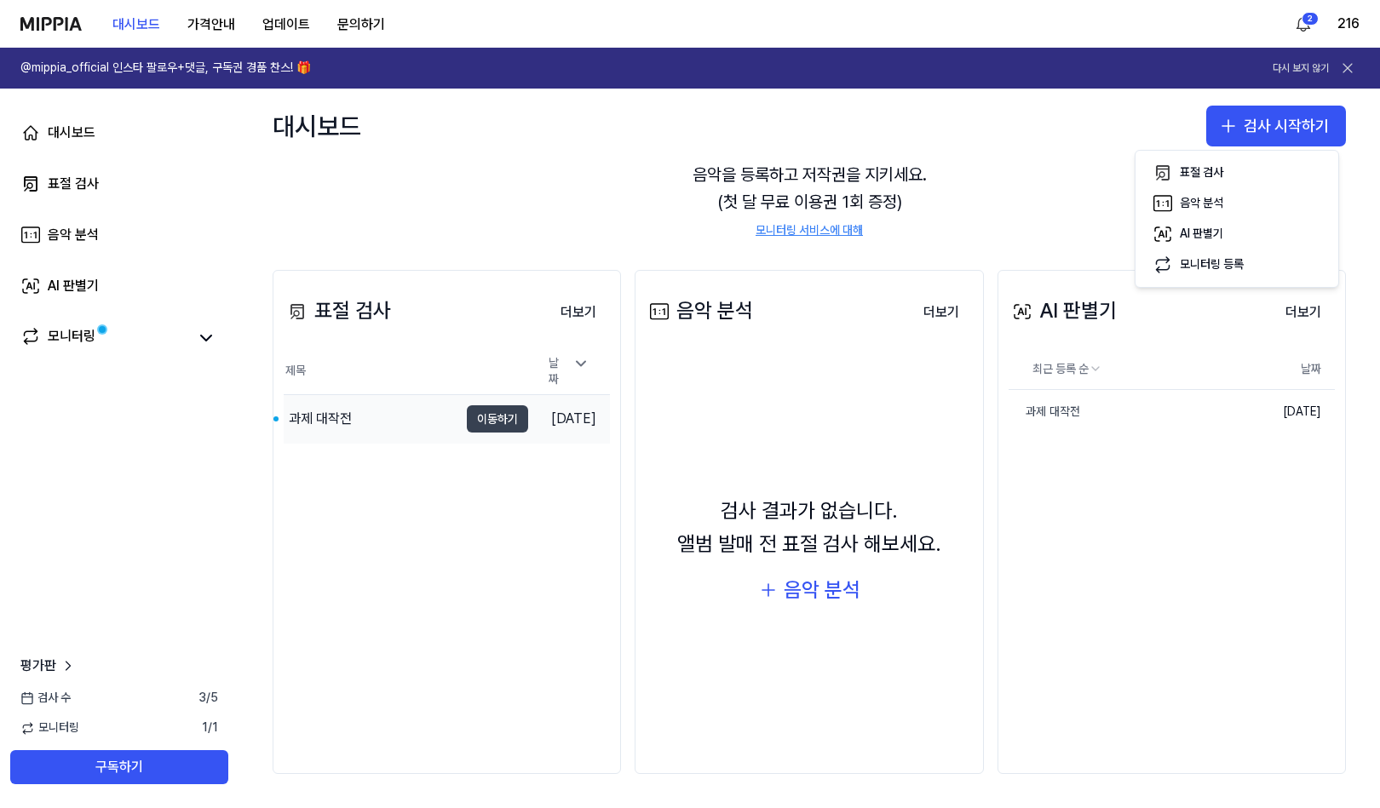
click at [467, 405] on button "이동하기" at bounding box center [497, 418] width 61 height 27
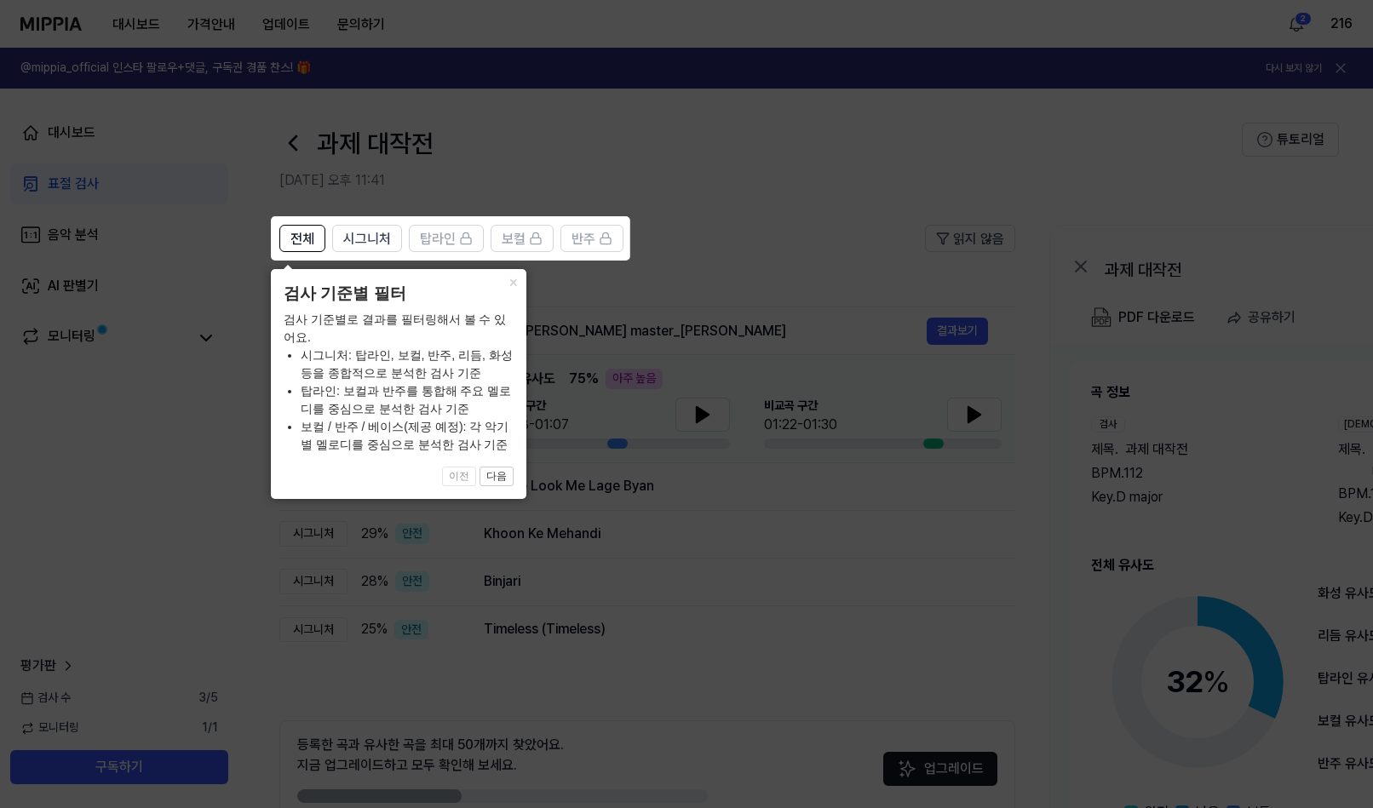
click at [800, 666] on icon at bounding box center [690, 404] width 1380 height 808
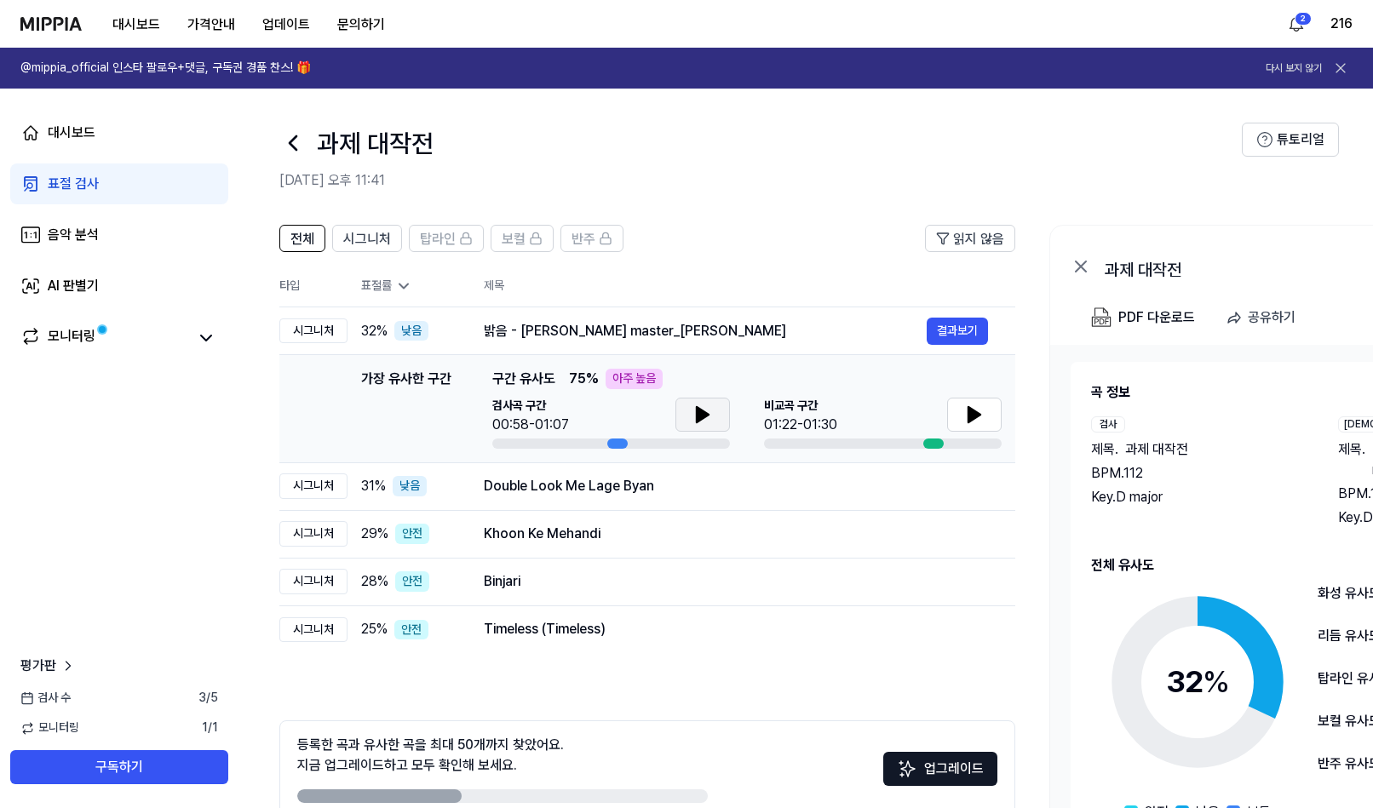
click at [686, 420] on button at bounding box center [702, 415] width 55 height 34
click at [981, 421] on icon at bounding box center [974, 415] width 20 height 20
click at [700, 416] on icon at bounding box center [703, 414] width 12 height 15
click at [973, 418] on icon at bounding box center [974, 414] width 12 height 15
click at [376, 246] on span "시그니처" at bounding box center [367, 239] width 48 height 20
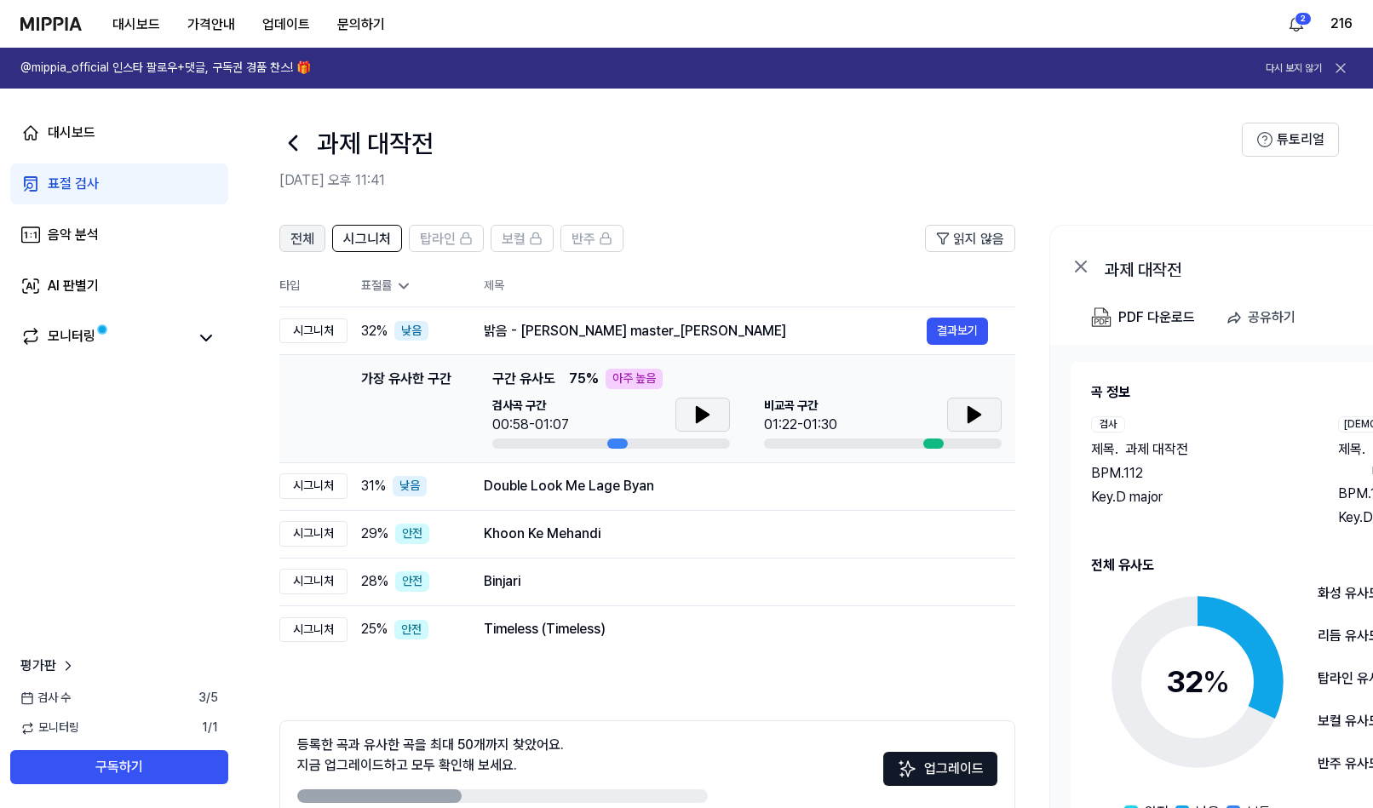
click at [312, 244] on span "전체" at bounding box center [302, 239] width 24 height 20
click at [363, 244] on span "시그니처" at bounding box center [367, 239] width 48 height 20
click at [742, 492] on div "Double Look Me Lage Byan" at bounding box center [705, 486] width 443 height 20
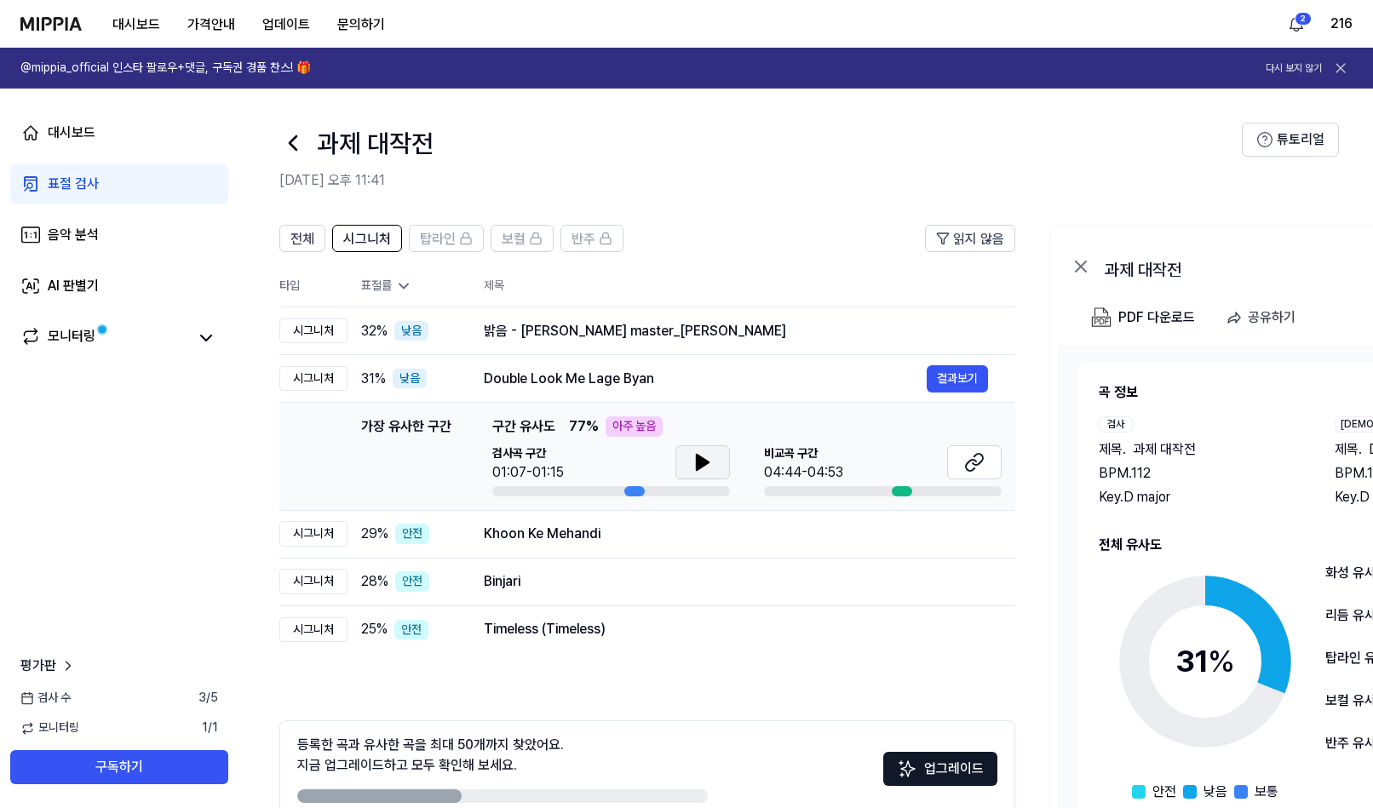
click at [707, 466] on icon at bounding box center [702, 462] width 20 height 20
click at [737, 528] on div "Khoon Ke Mehandi" at bounding box center [705, 534] width 443 height 20
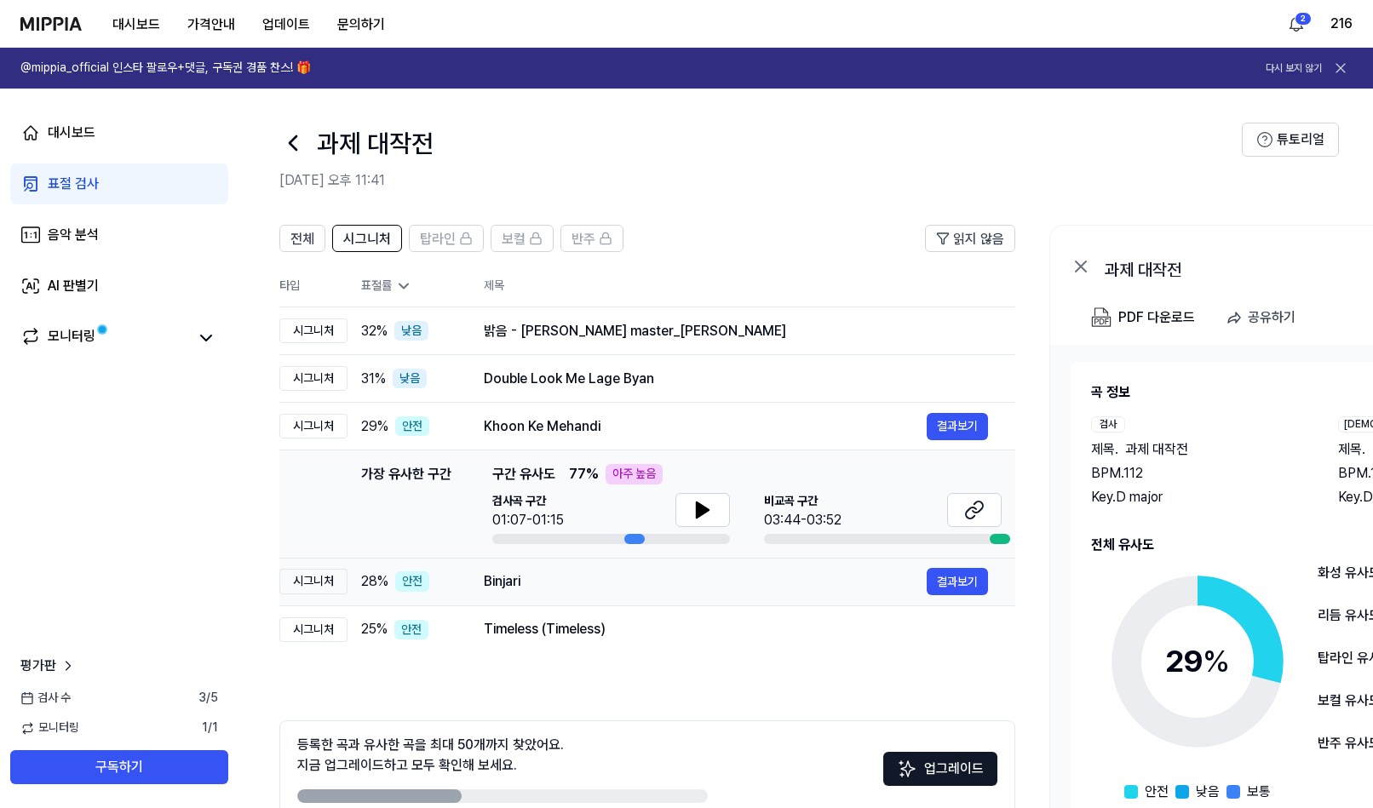
click at [723, 589] on div "Binjari" at bounding box center [705, 581] width 443 height 20
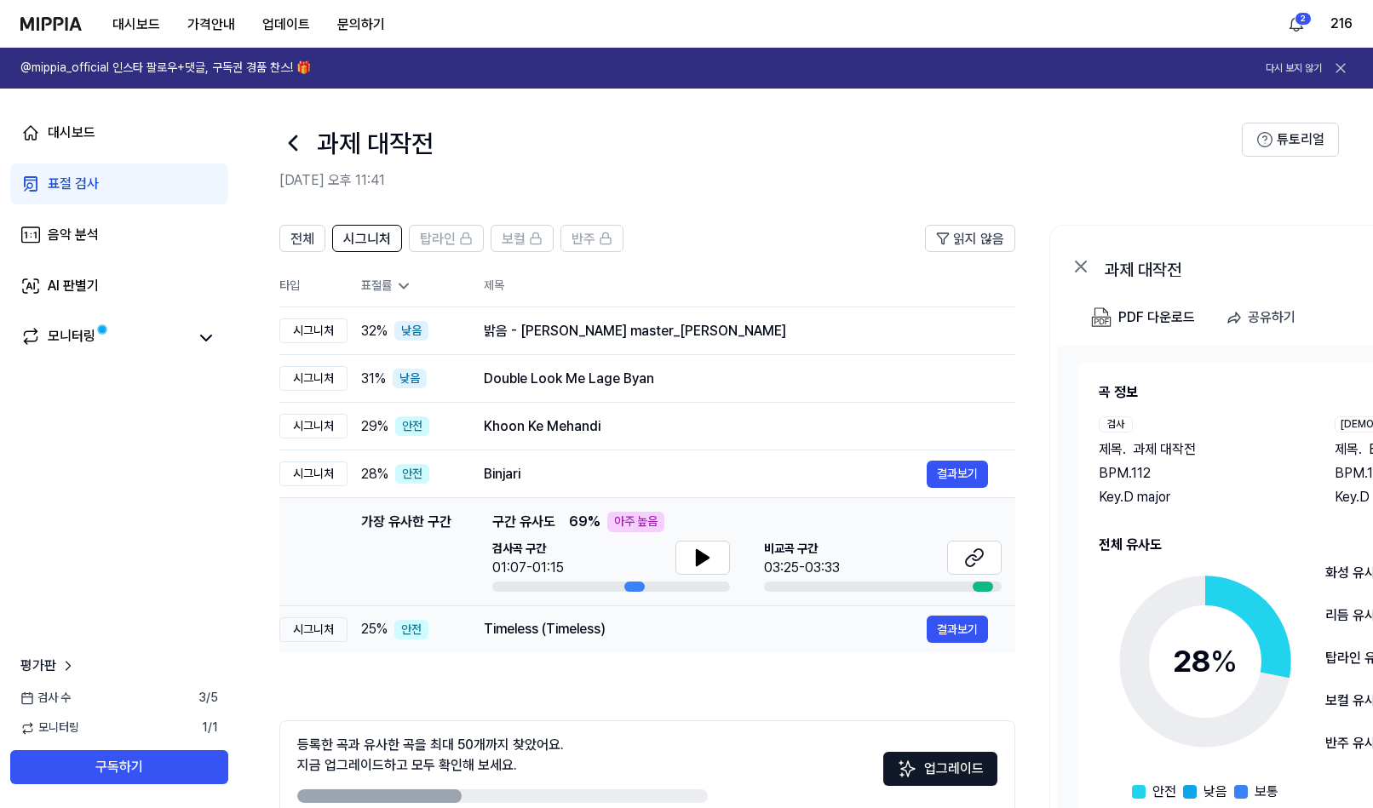
click at [725, 633] on div "Timeless (Timeless)" at bounding box center [705, 629] width 443 height 20
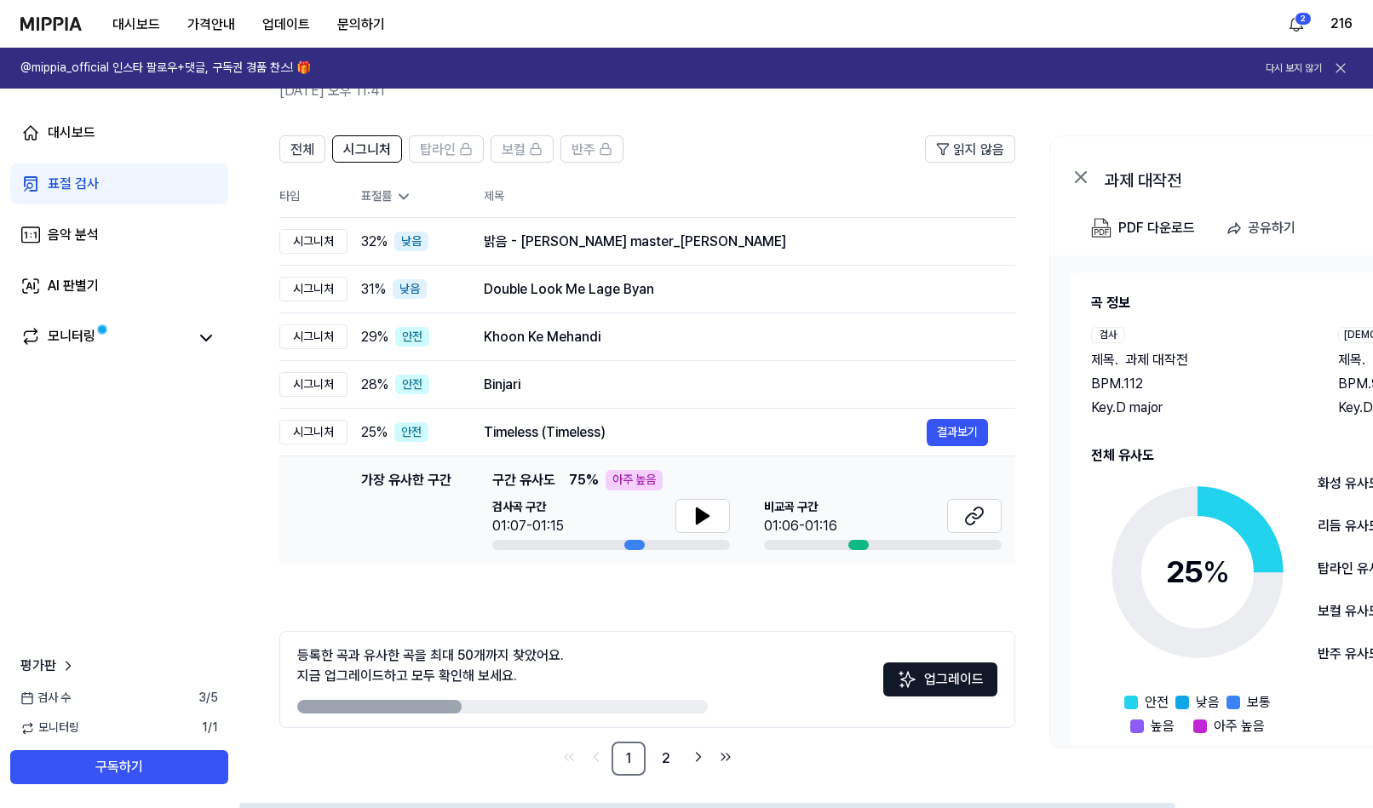
scroll to position [91, 0]
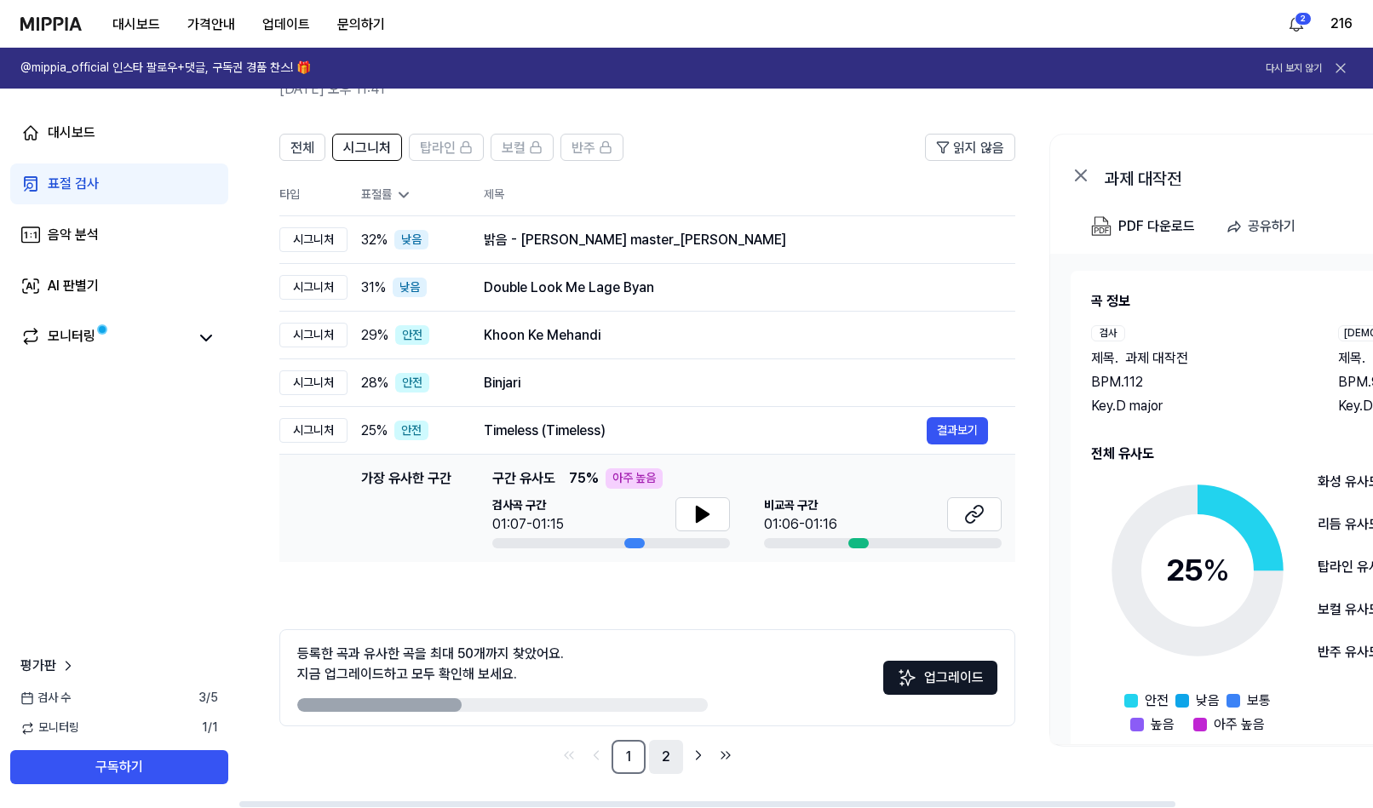
click at [669, 759] on link "2" at bounding box center [666, 757] width 34 height 34
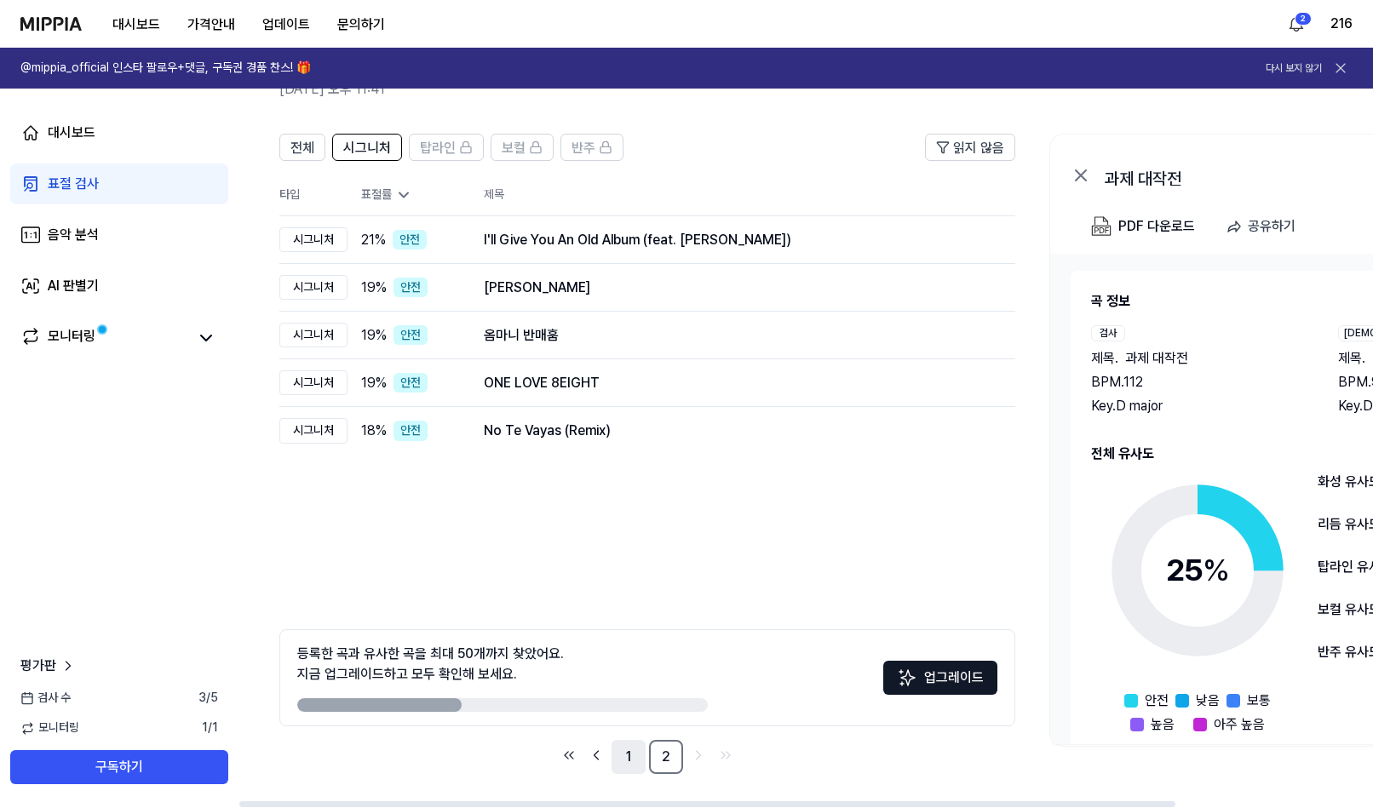
click at [631, 761] on link "1" at bounding box center [629, 757] width 34 height 34
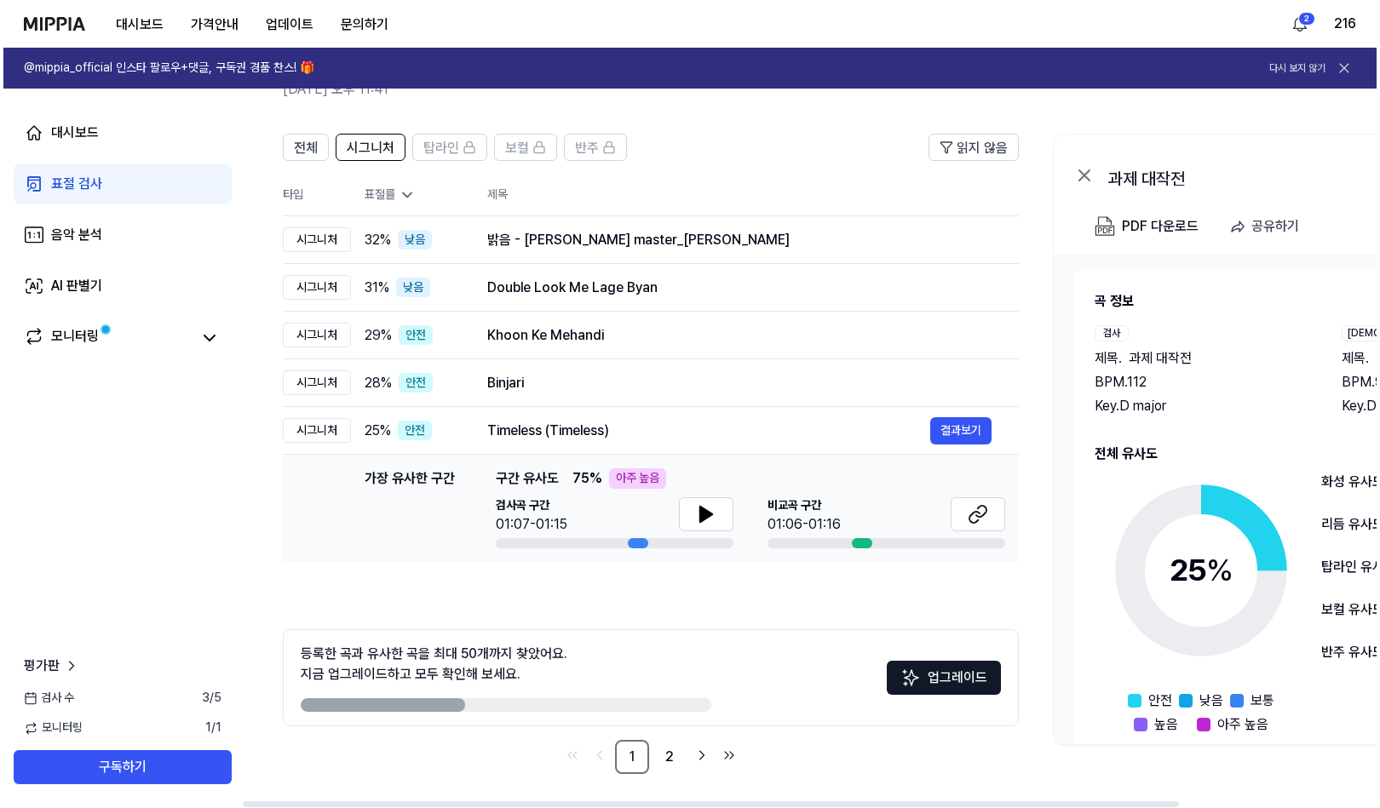
scroll to position [0, 0]
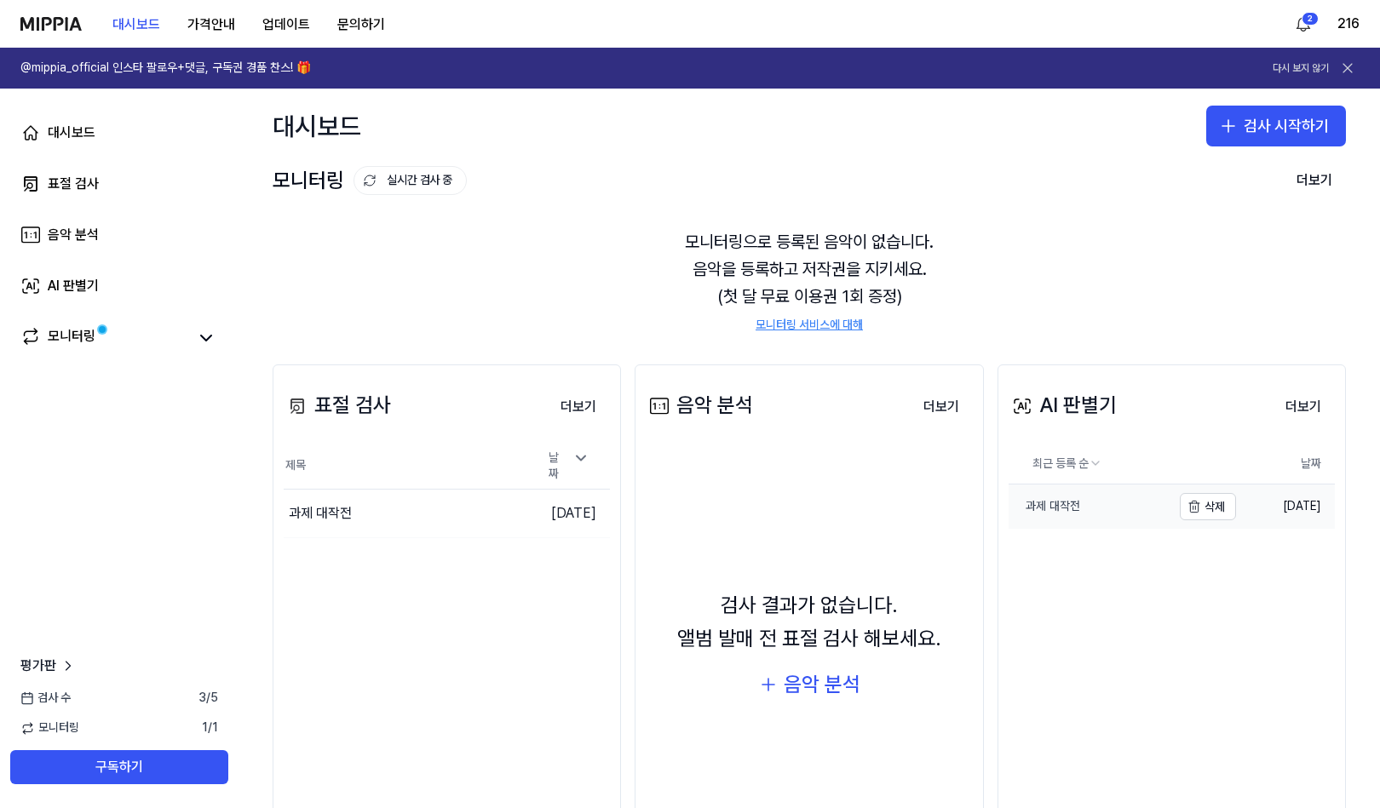
click at [1108, 510] on link "과제 대작전" at bounding box center [1089, 507] width 163 height 44
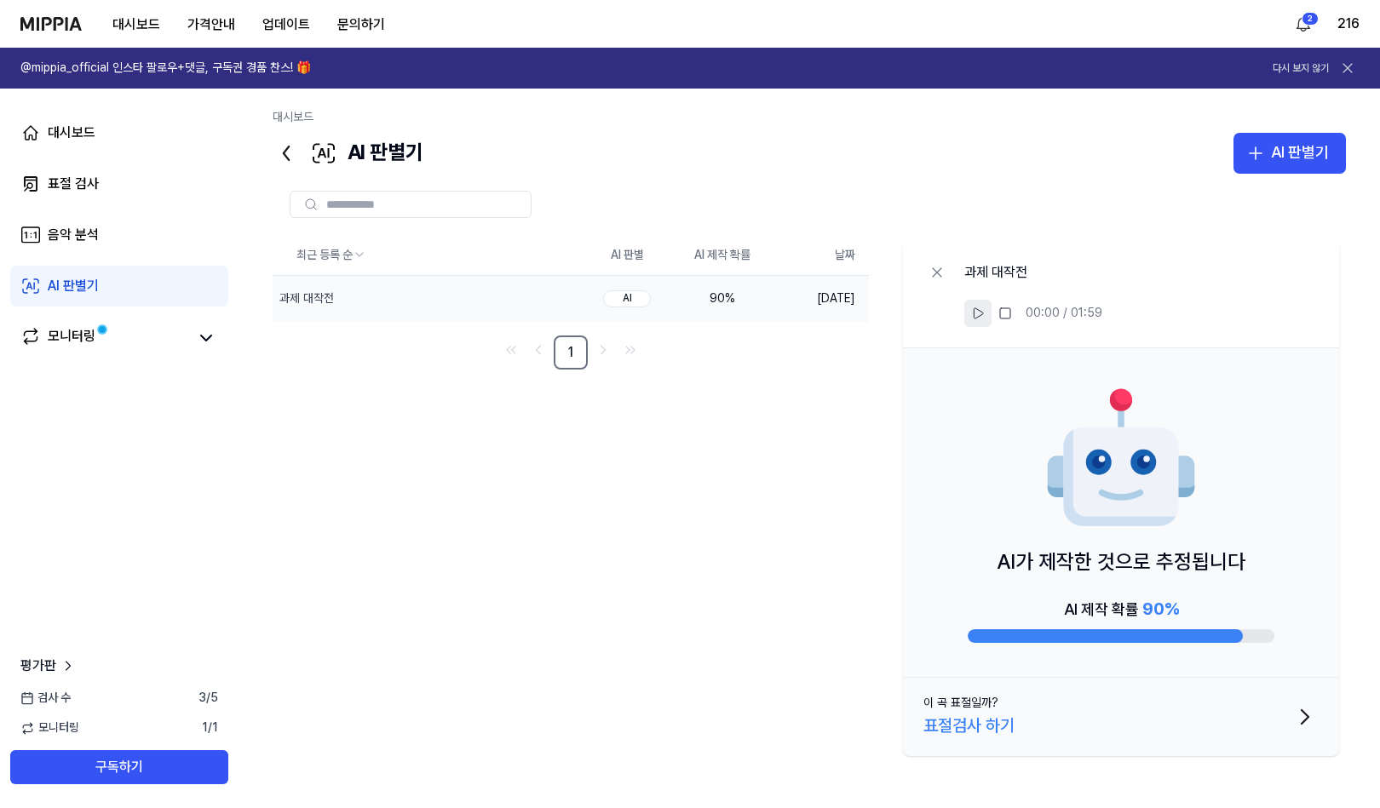
click at [968, 315] on button at bounding box center [977, 313] width 27 height 27
click at [76, 527] on div "대시보드 표절 검사 음악 분석 AI 판별기 모니터링 평가판 검사 수 3 / 5 모니터링 1 / 1 구독하기" at bounding box center [119, 449] width 238 height 720
click at [113, 345] on link "모니터링" at bounding box center [103, 338] width 167 height 24
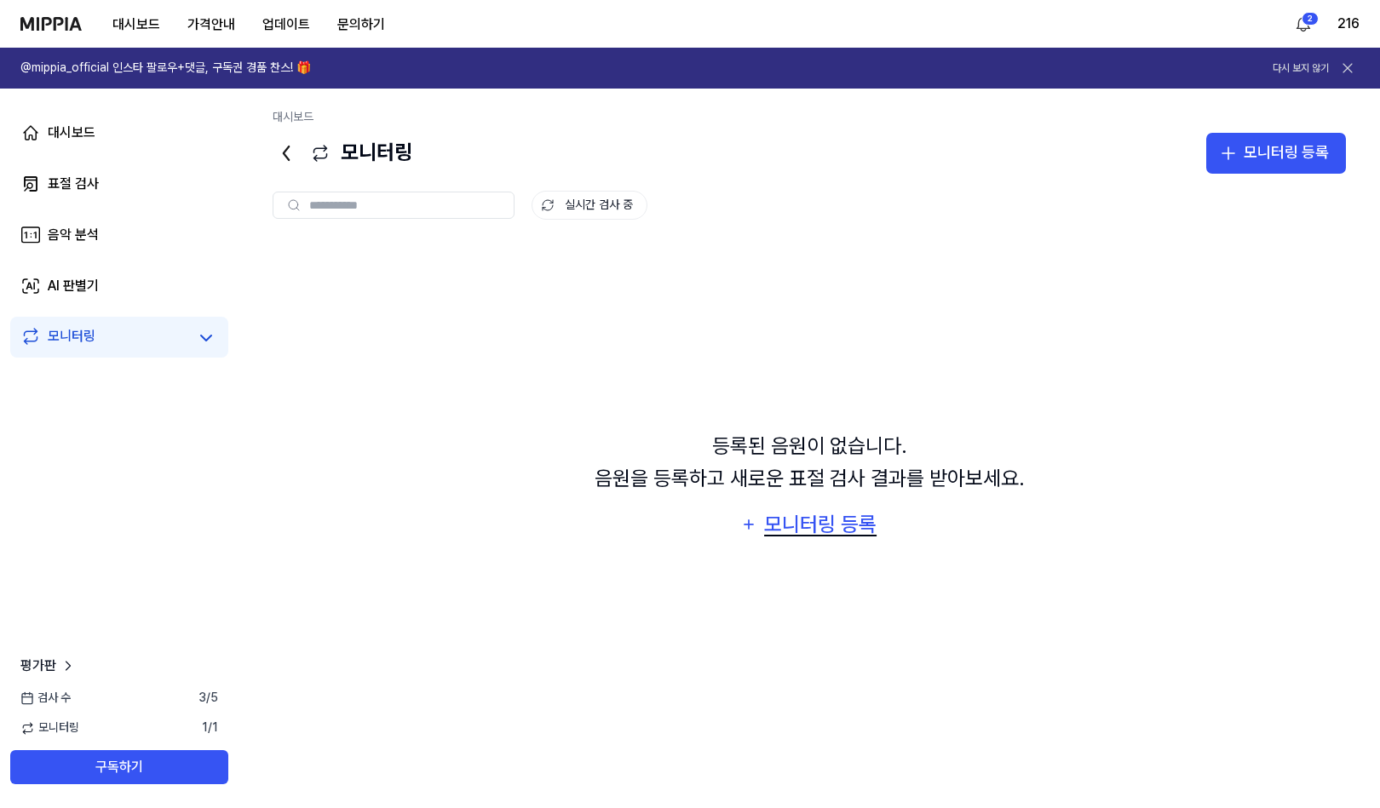
click at [851, 525] on div "모니터링 등록" at bounding box center [820, 524] width 116 height 32
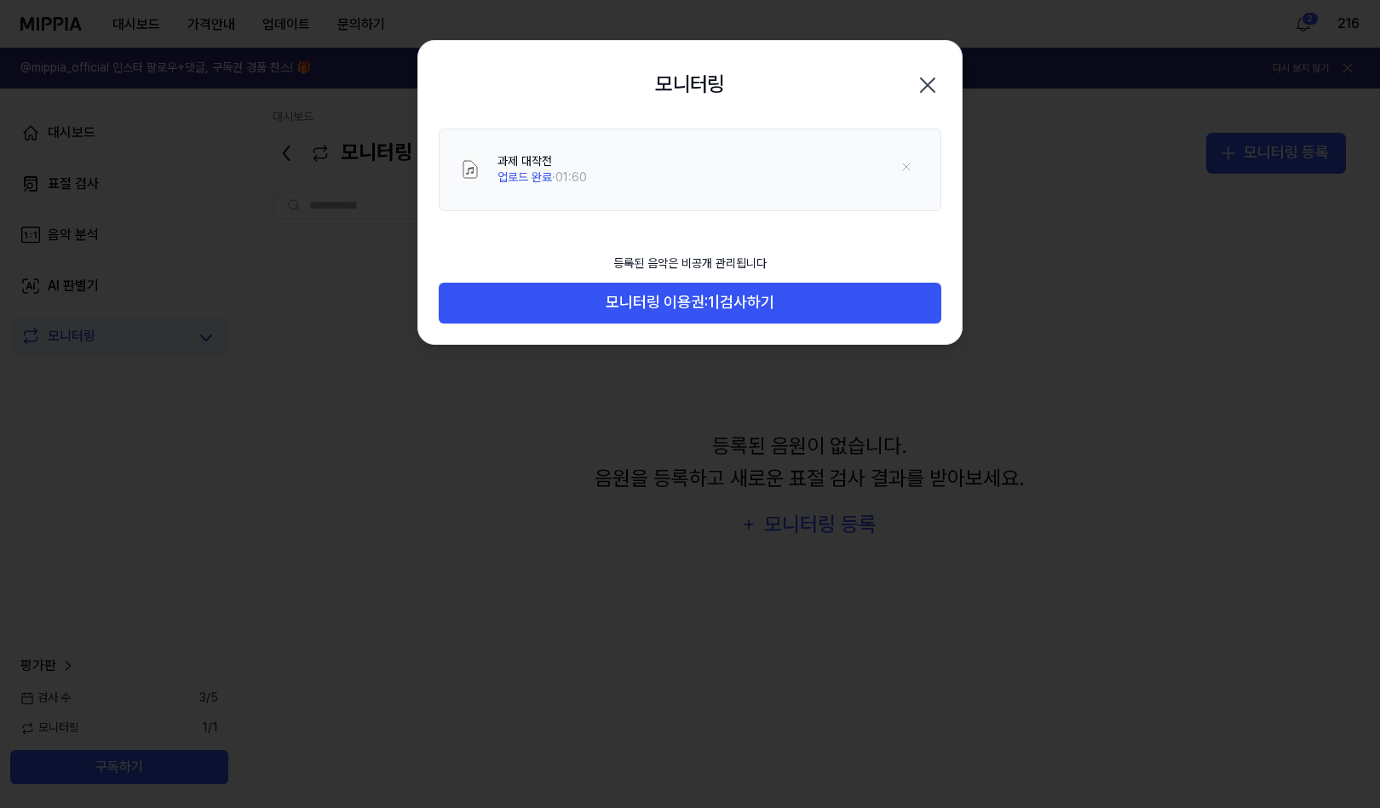
click at [81, 569] on div at bounding box center [690, 404] width 1380 height 808
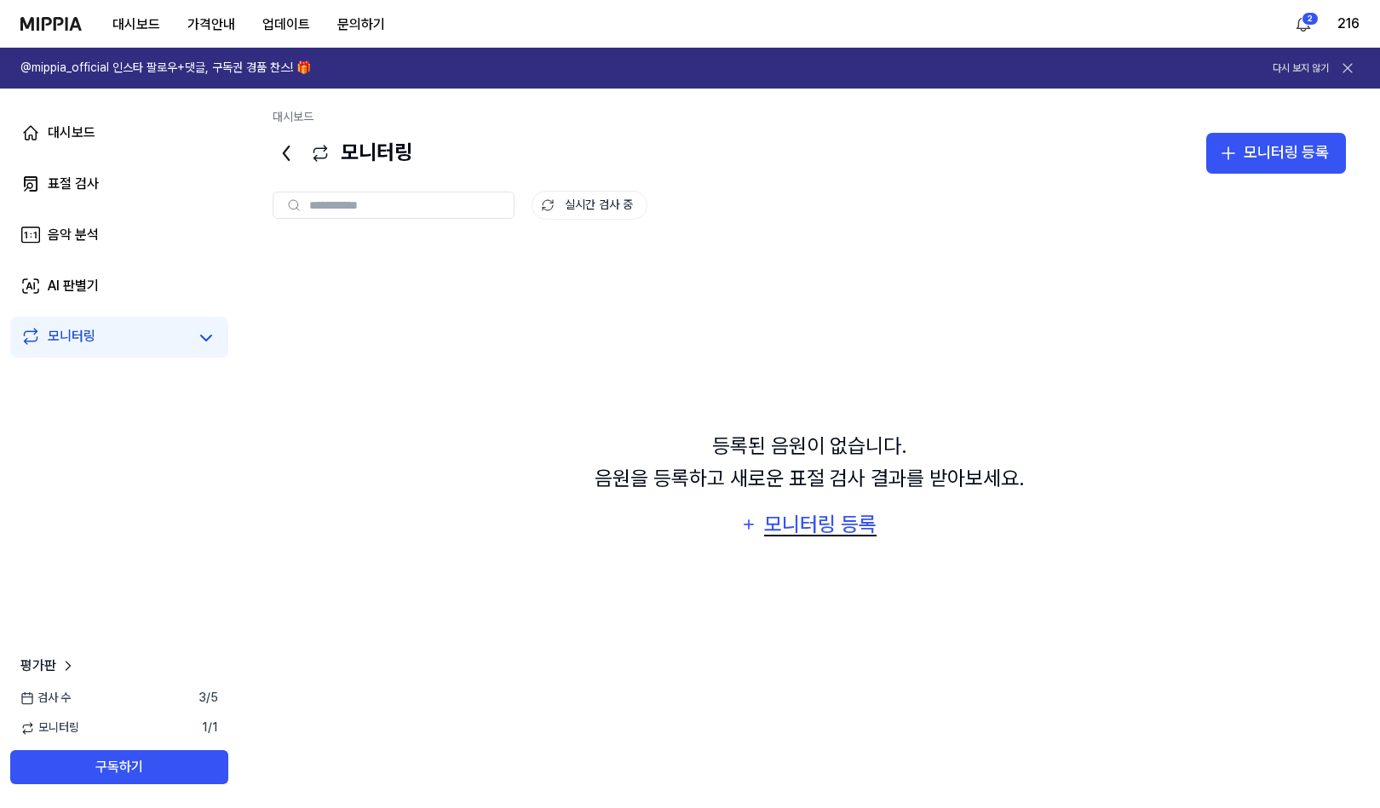
click at [833, 533] on div "모니터링 등록" at bounding box center [820, 524] width 116 height 32
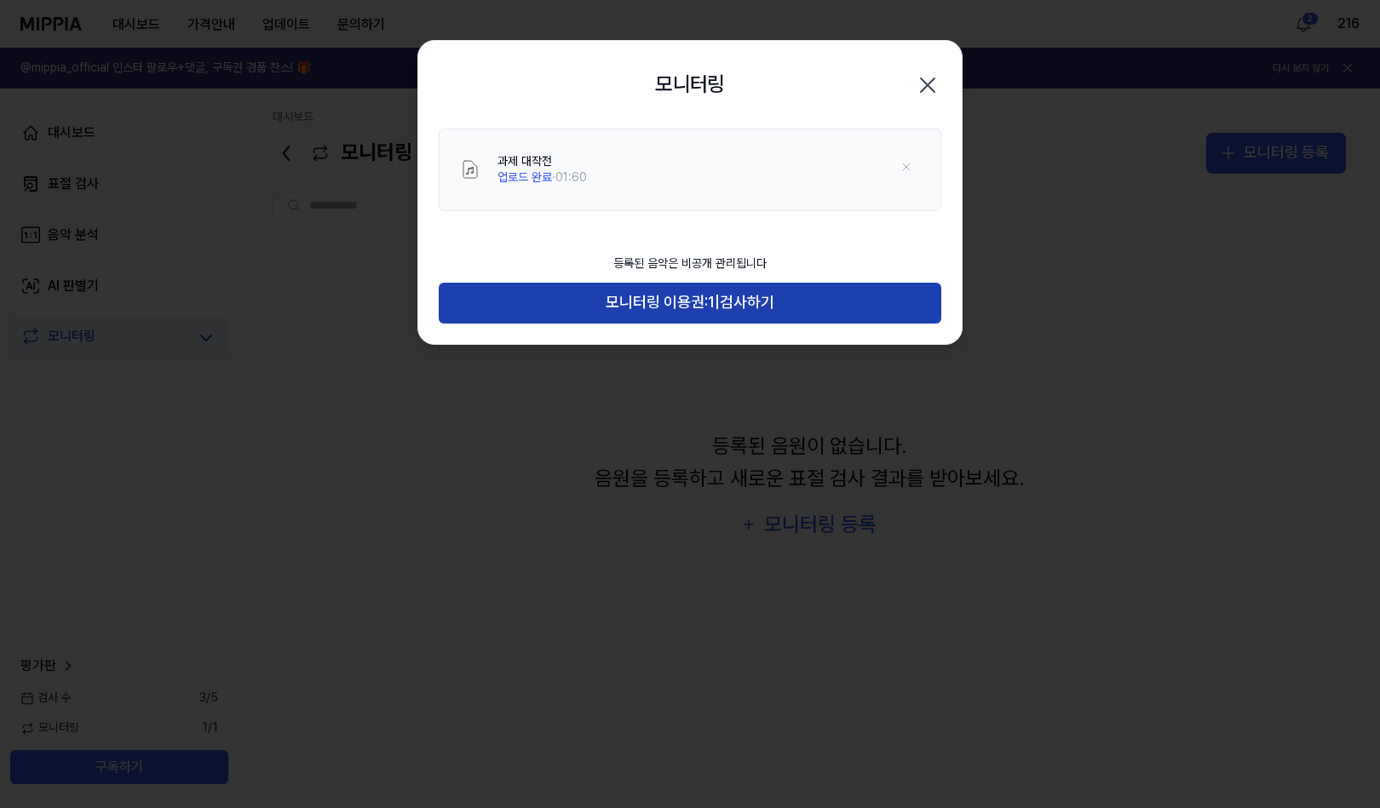
click at [738, 317] on button "모니터링 이용권: 1 | 검사하기" at bounding box center [690, 303] width 503 height 41
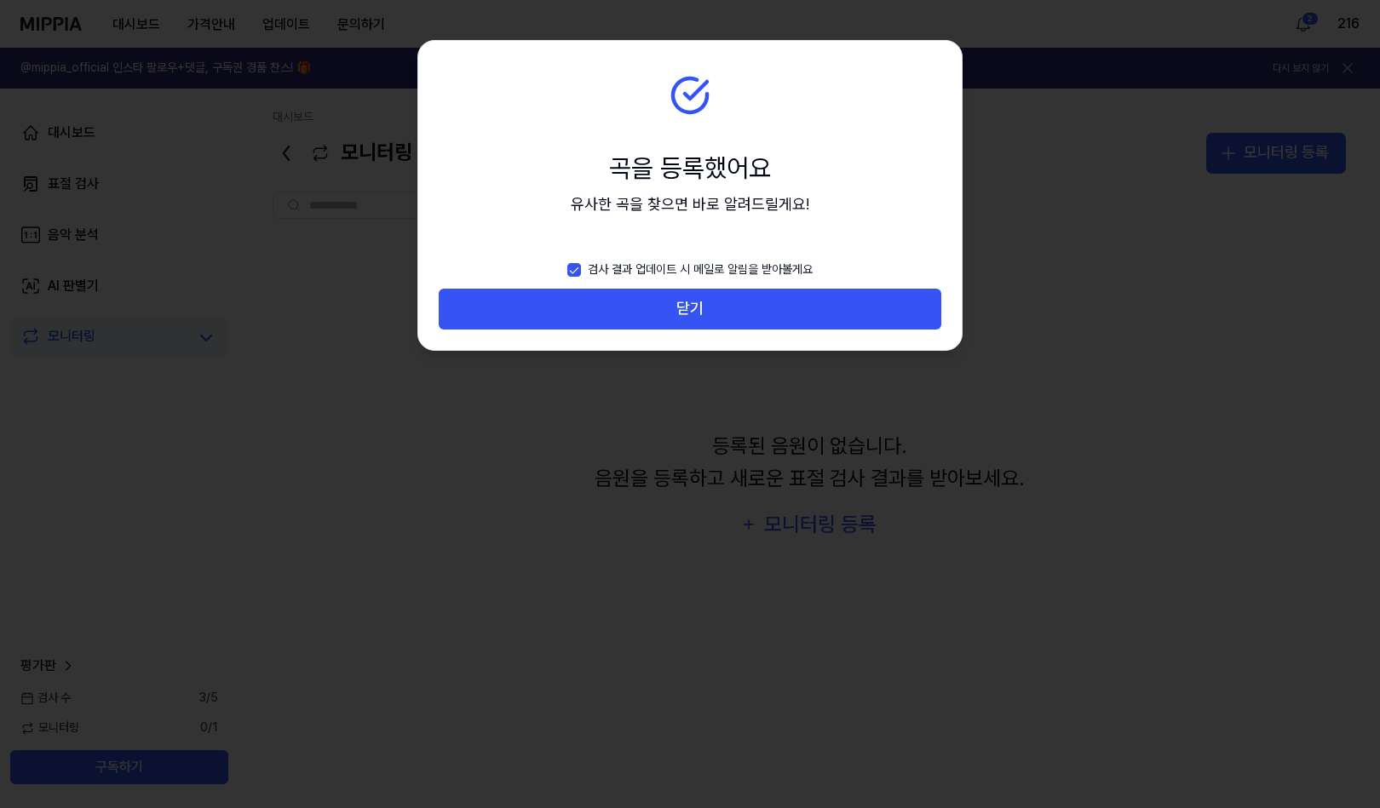
click at [738, 317] on button "닫기" at bounding box center [690, 309] width 503 height 41
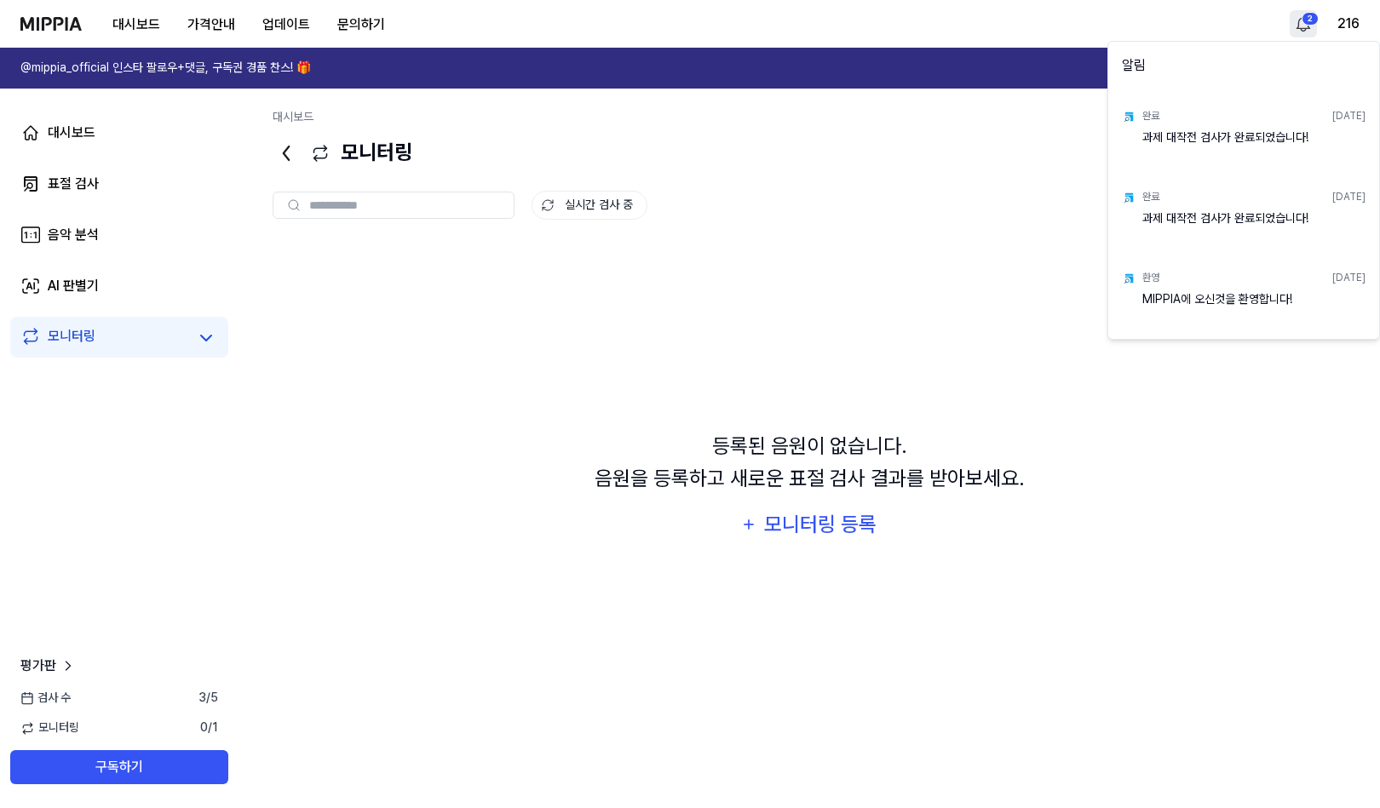
click at [1310, 23] on html "대시보드 가격안내 업데이트 문의하기 2 216 @mippia_official 인스타 팔로우+댓글, 구독권 경품 찬스! 🎁 다시 보지 않기 대시…" at bounding box center [690, 404] width 1380 height 808
click at [1276, 419] on html "대시보드 가격안내 업데이트 문의하기 216 @mippia_official 인스타 팔로우+댓글, 구독권 경품 찬스! 🎁 다시 보지 않기 대시보드…" at bounding box center [690, 404] width 1380 height 808
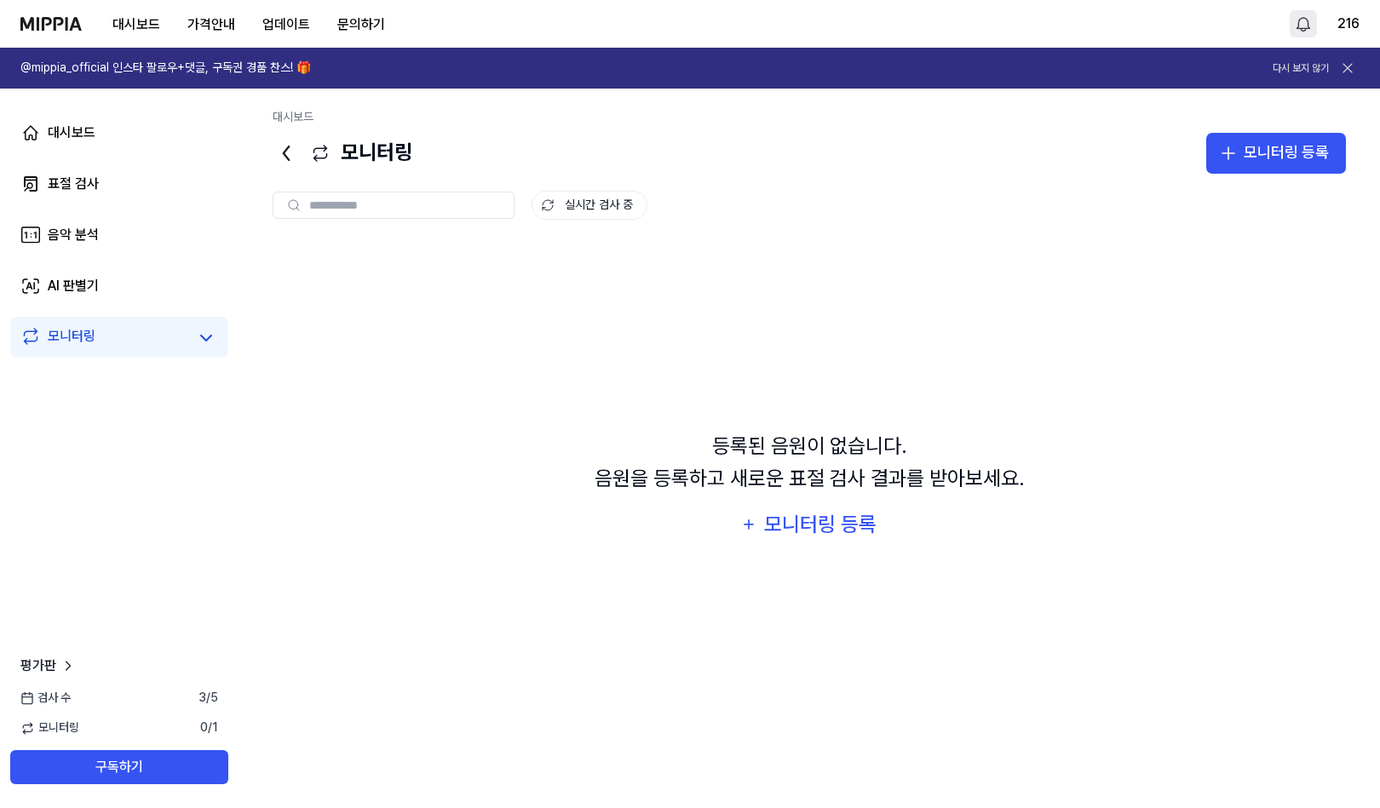
click at [1357, 63] on button at bounding box center [1347, 68] width 24 height 24
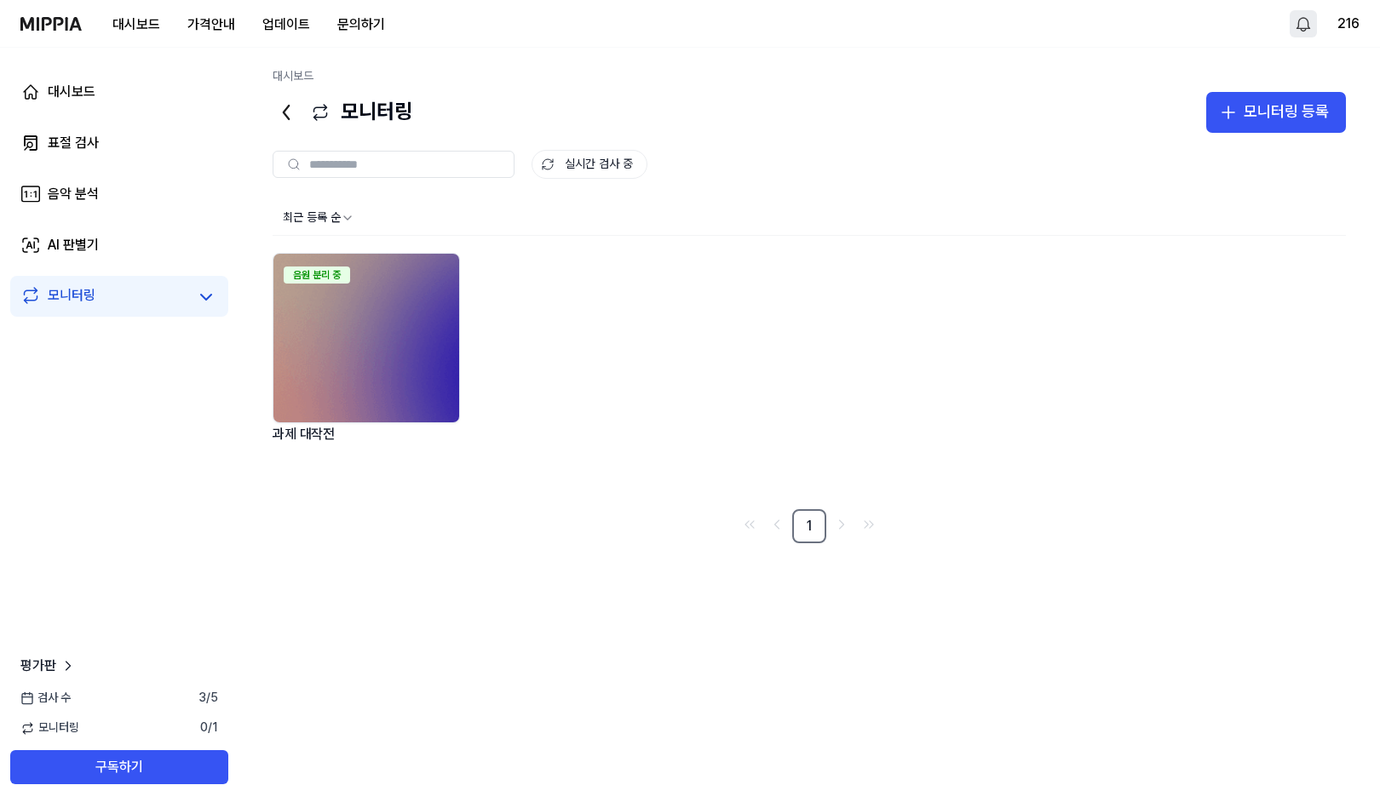
click at [401, 370] on img at bounding box center [366, 338] width 186 height 169
